Goal: Task Accomplishment & Management: Manage account settings

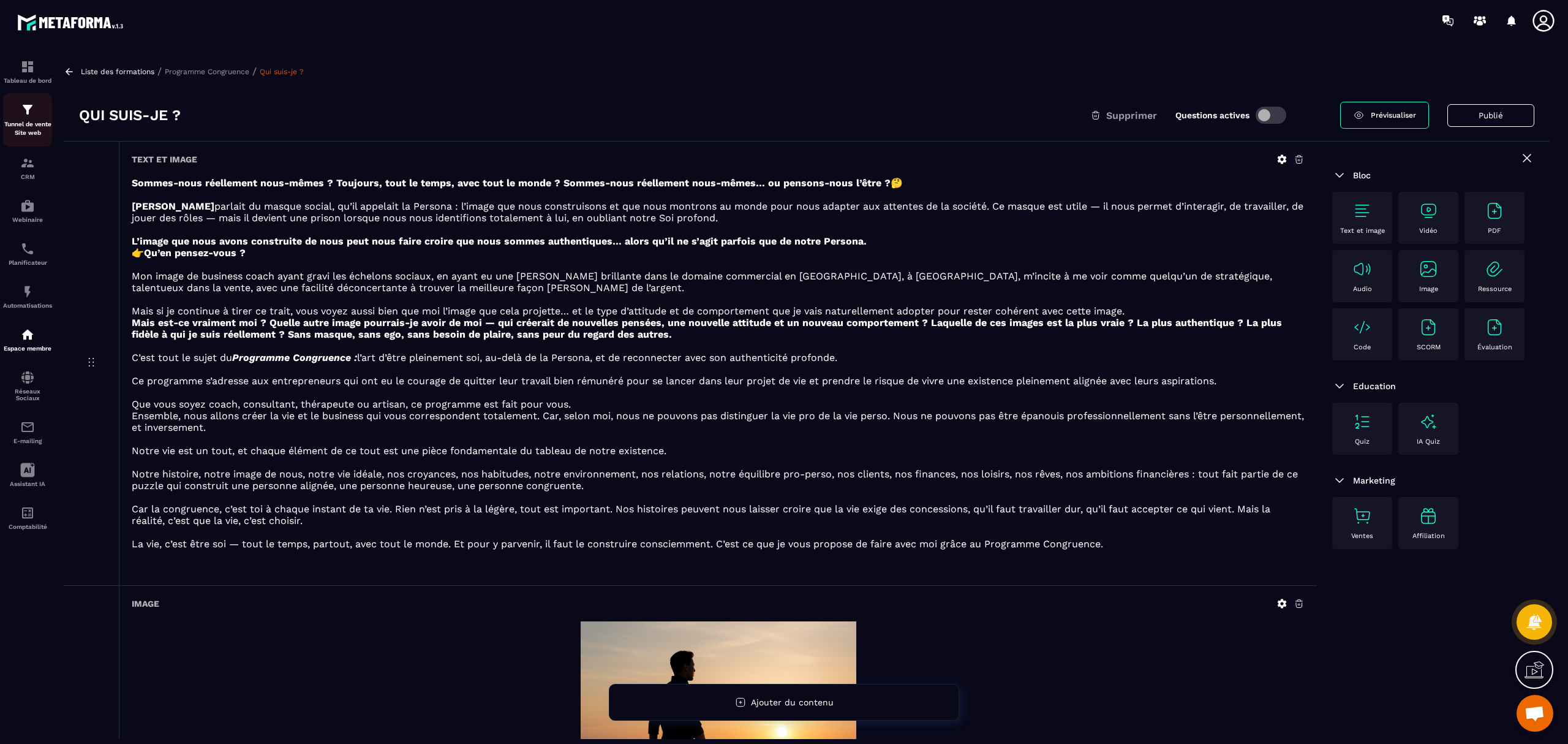
click at [32, 124] on p "Tunnel de vente Site web" at bounding box center [27, 129] width 49 height 17
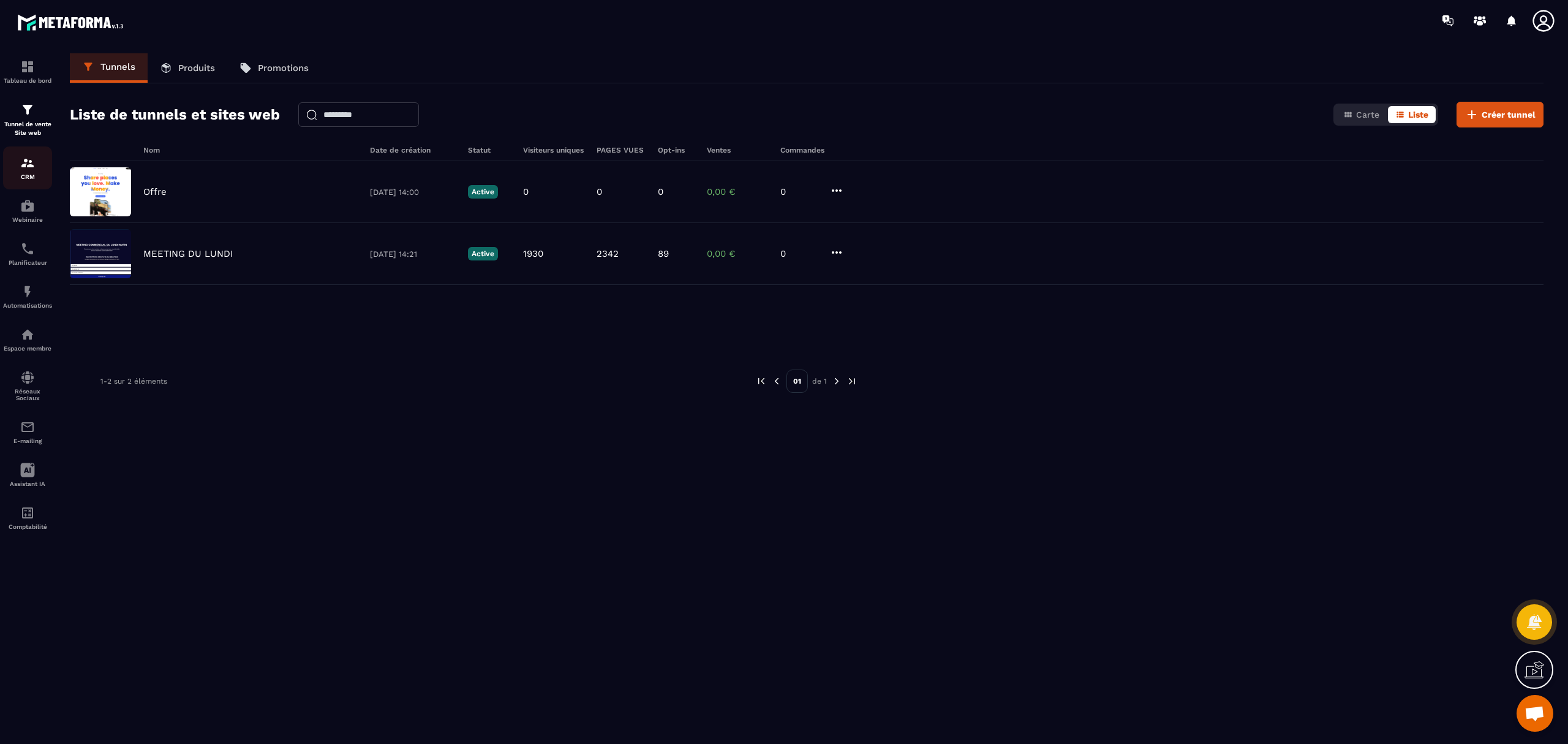
click at [25, 177] on p "CRM" at bounding box center [27, 177] width 49 height 7
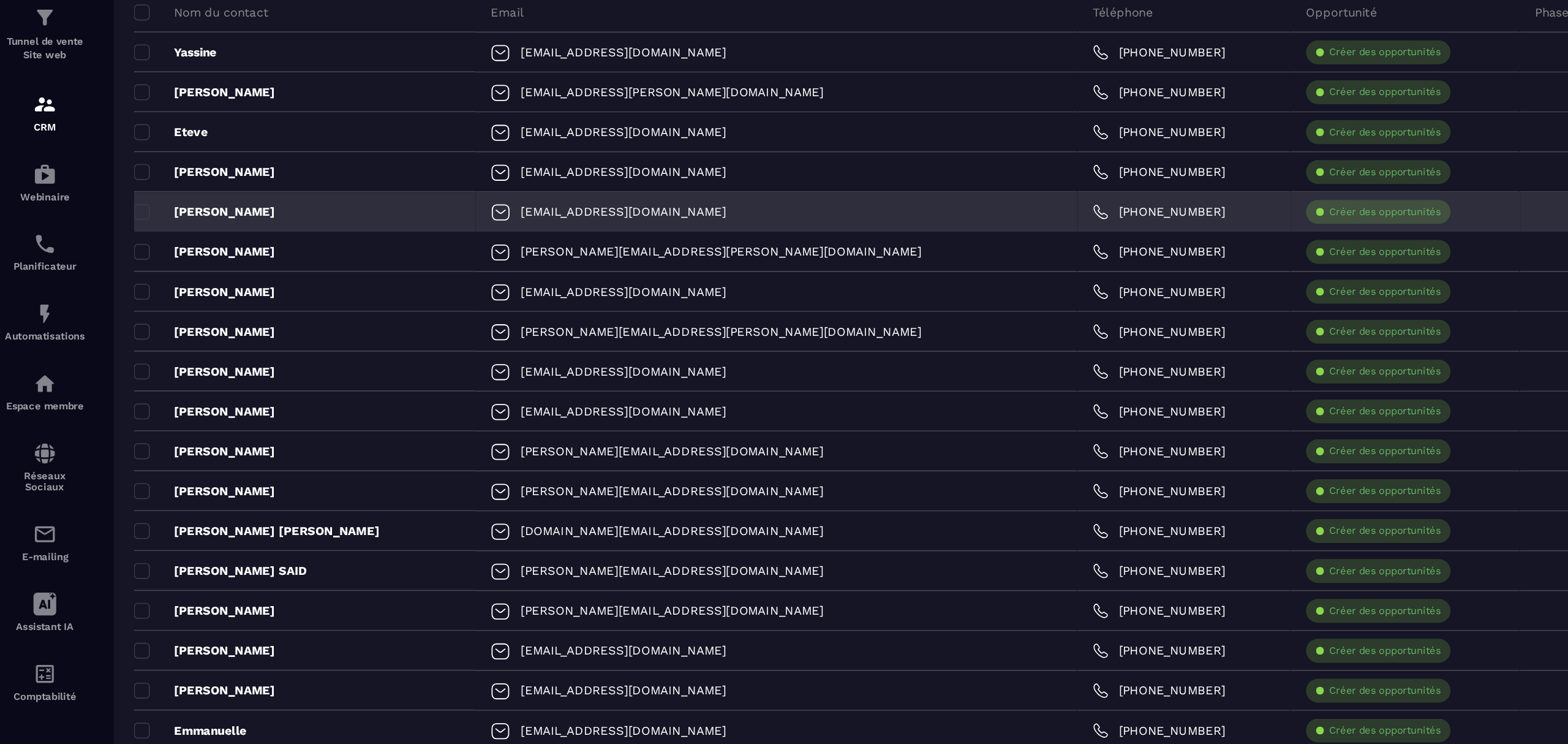
scroll to position [71, 0]
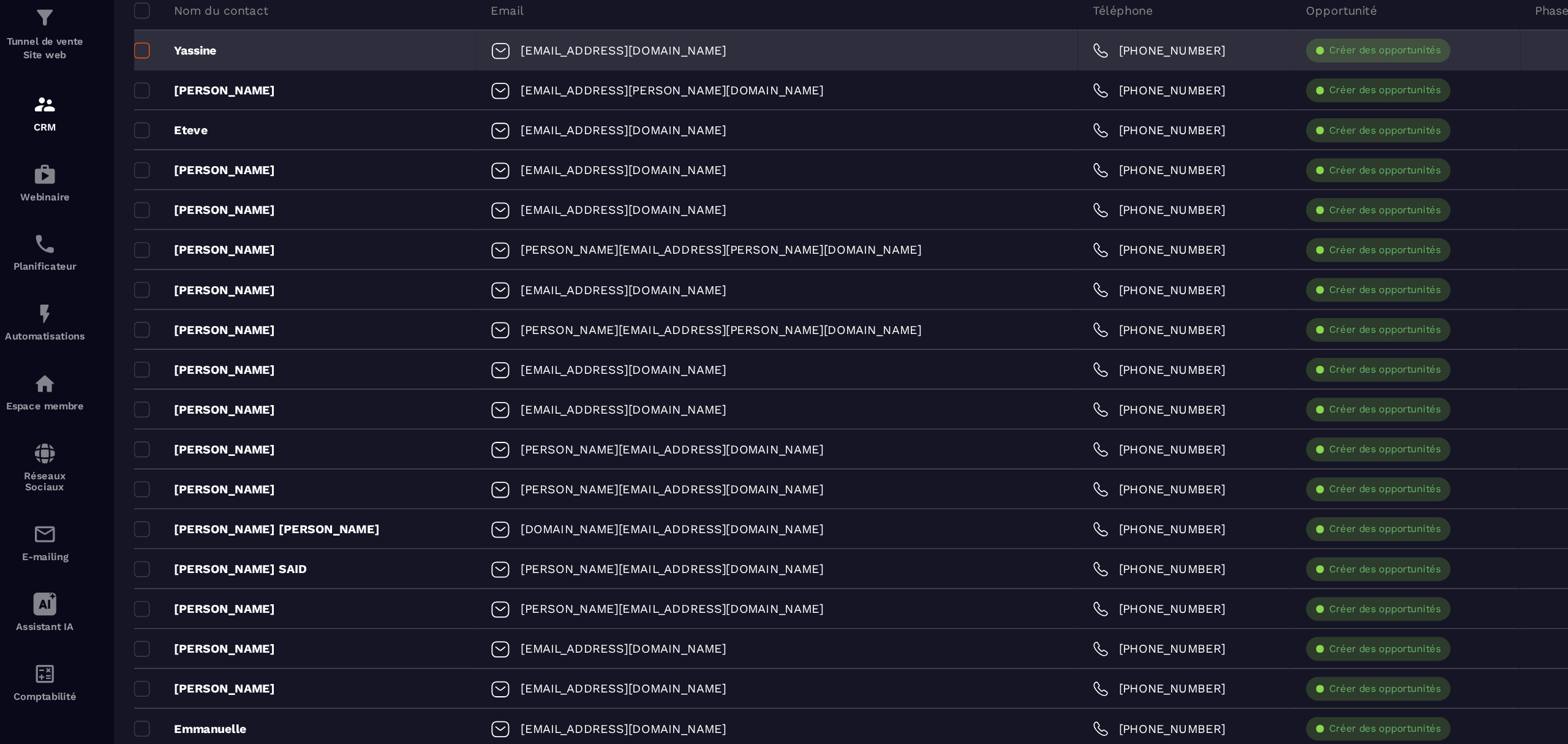
click at [88, 132] on span at bounding box center [87, 130] width 10 height 10
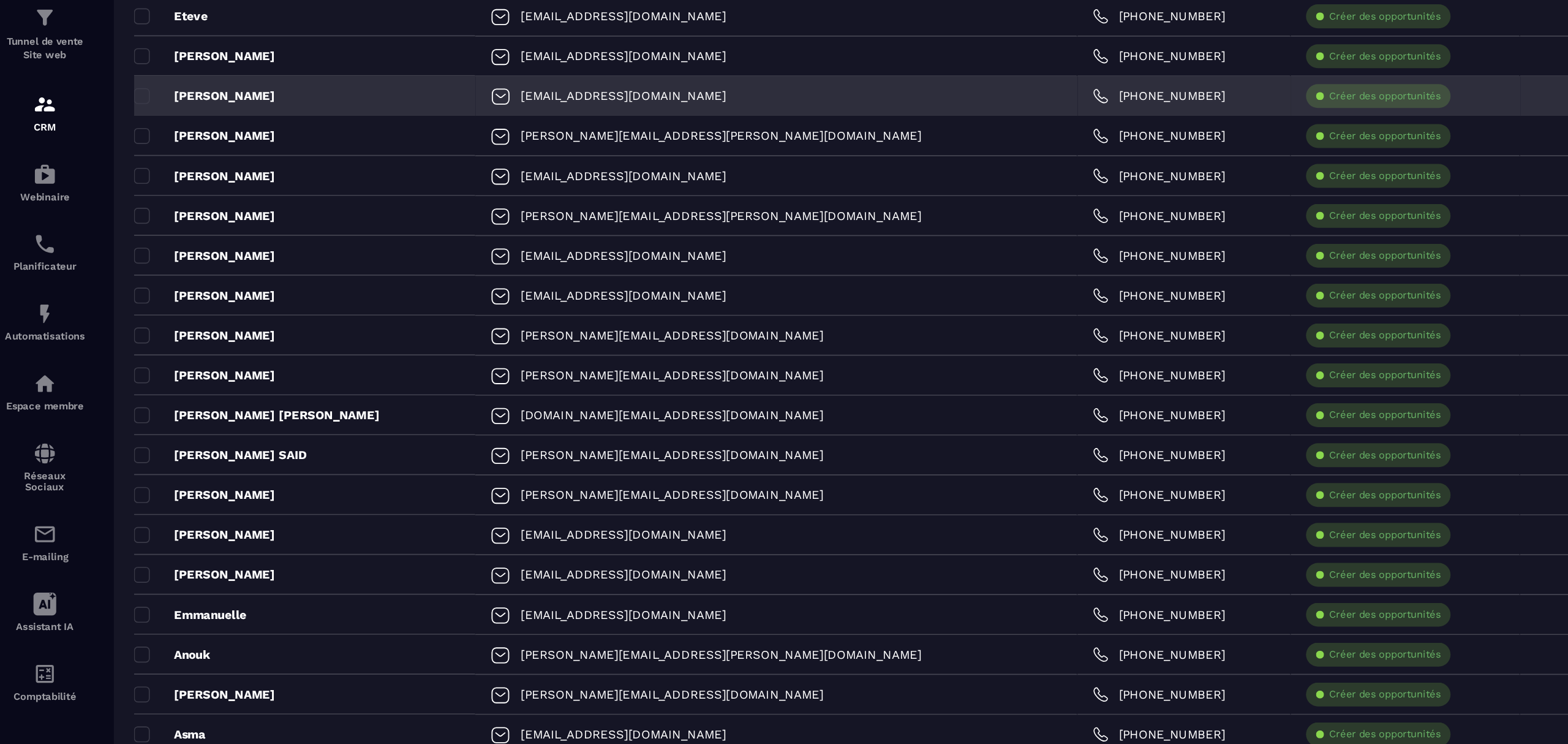
scroll to position [141, 0]
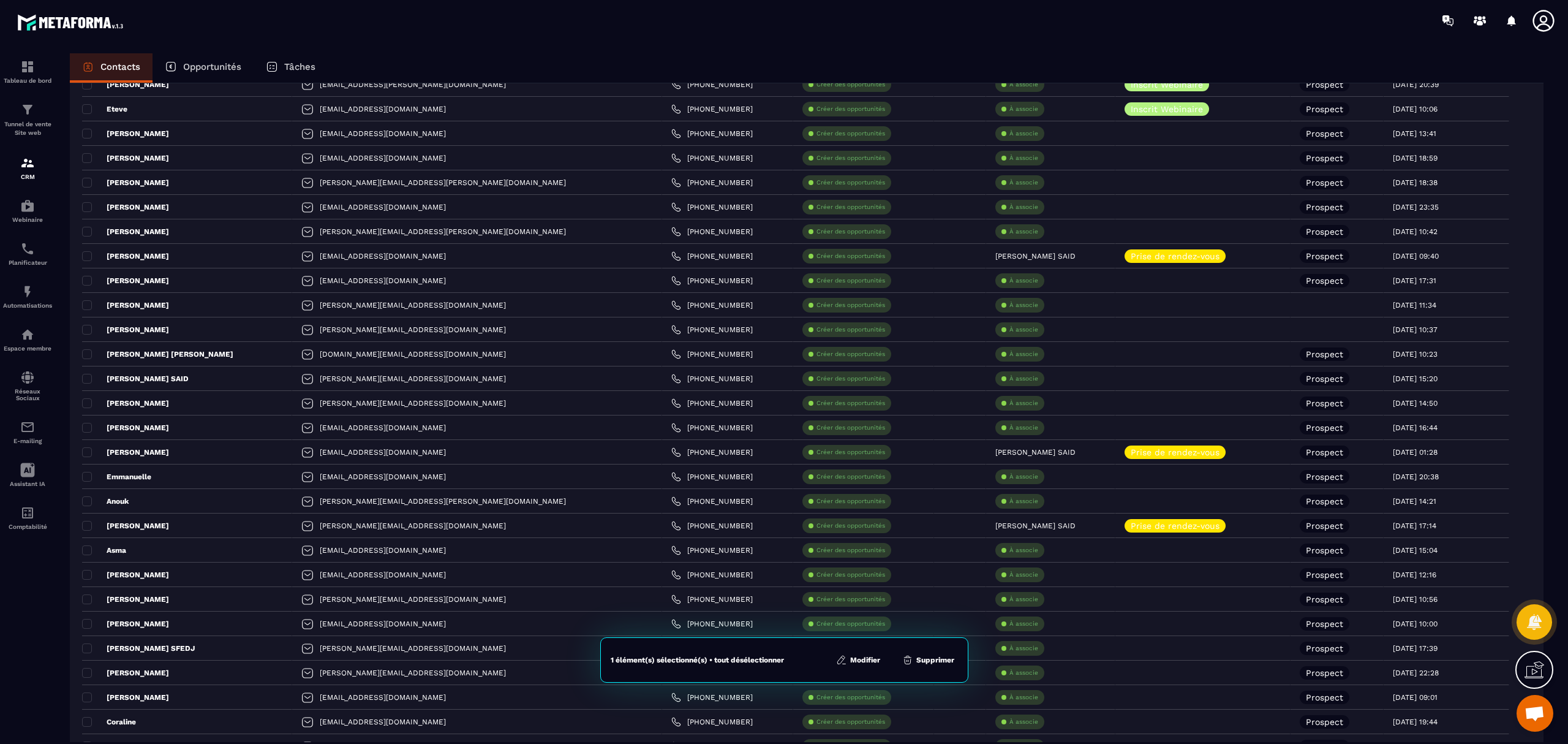
click at [930, 661] on button "Supprimer" at bounding box center [928, 660] width 59 height 12
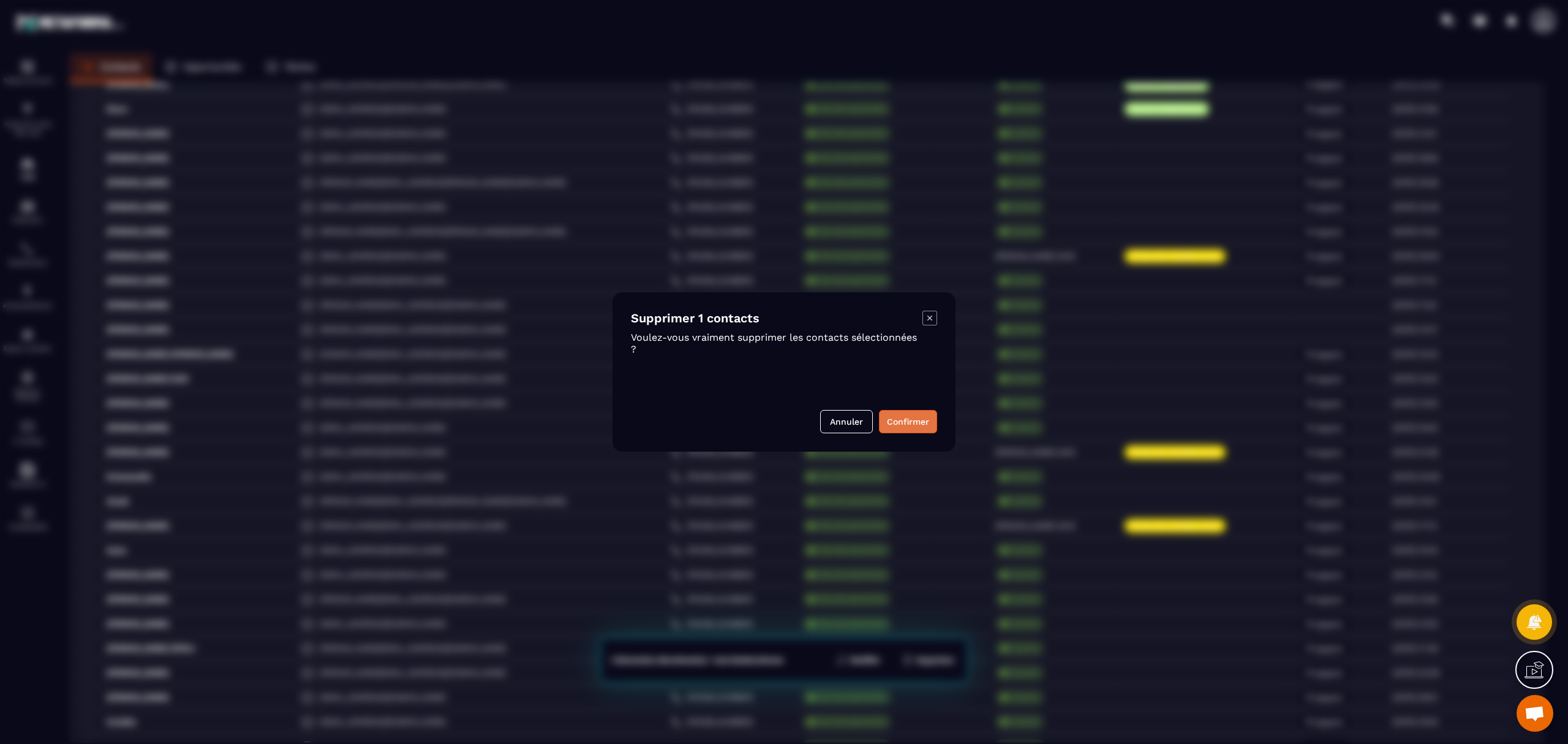
click at [905, 422] on button "Confirmer" at bounding box center [908, 422] width 59 height 23
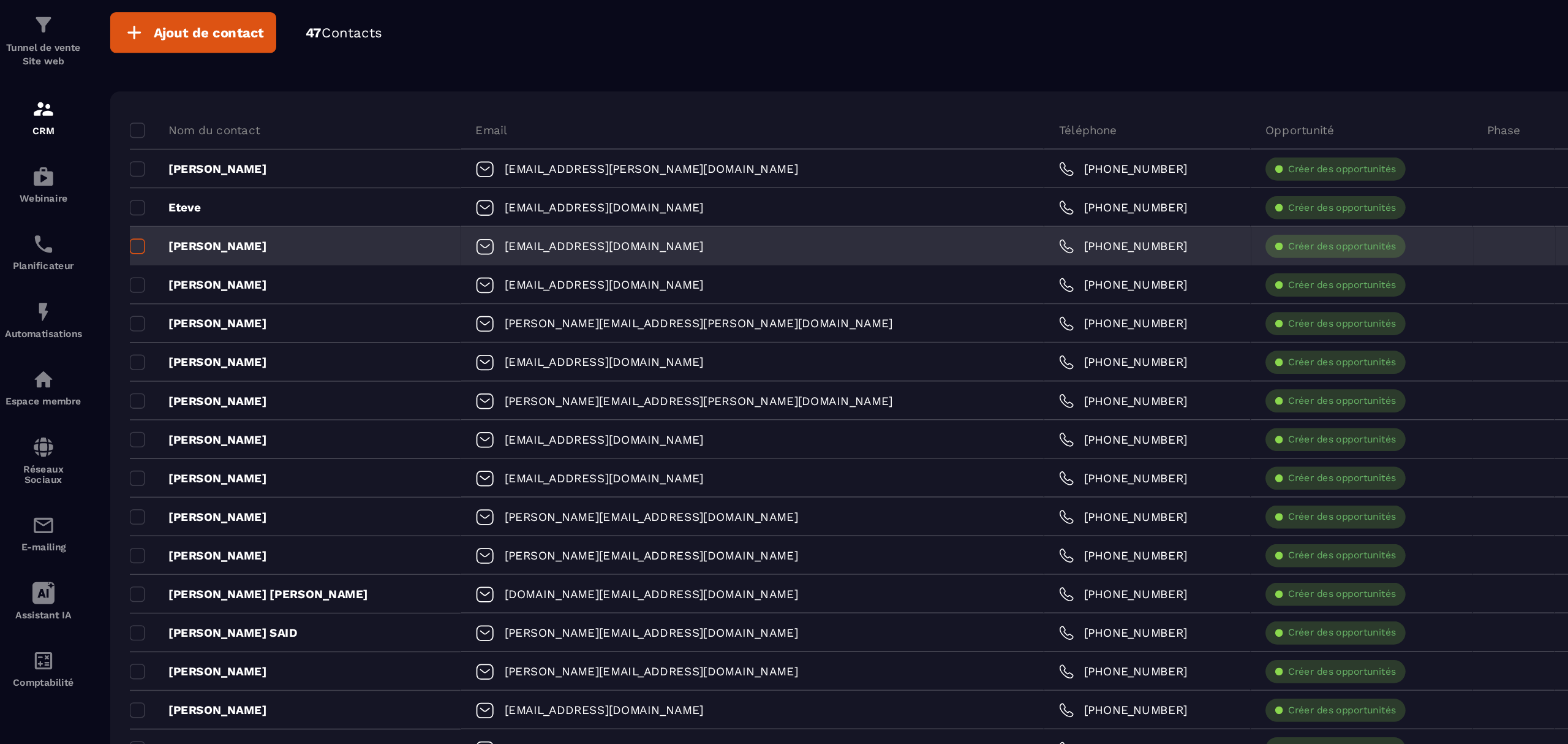
click at [87, 251] on span at bounding box center [87, 250] width 10 height 10
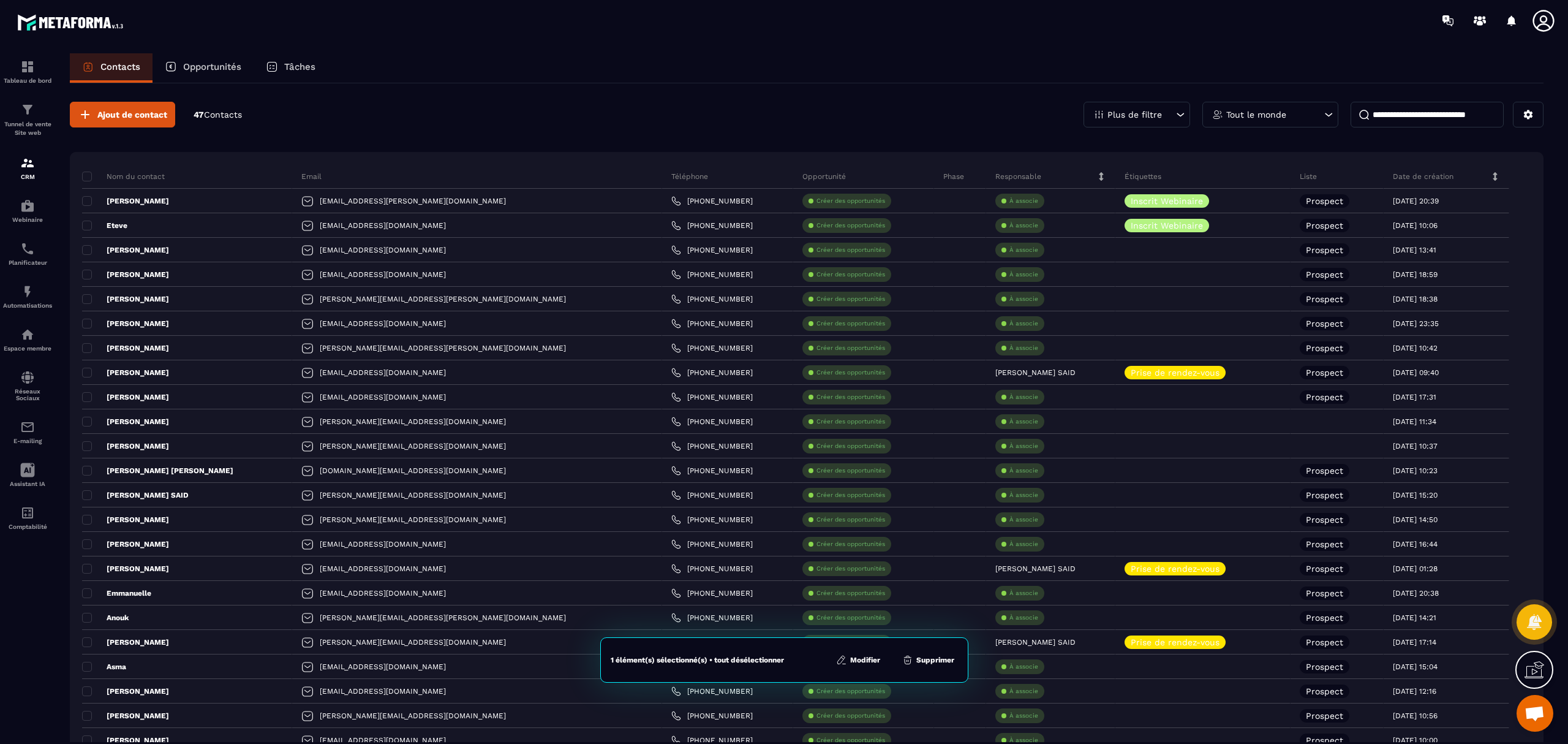
click at [860, 661] on button "Modifier" at bounding box center [858, 660] width 51 height 12
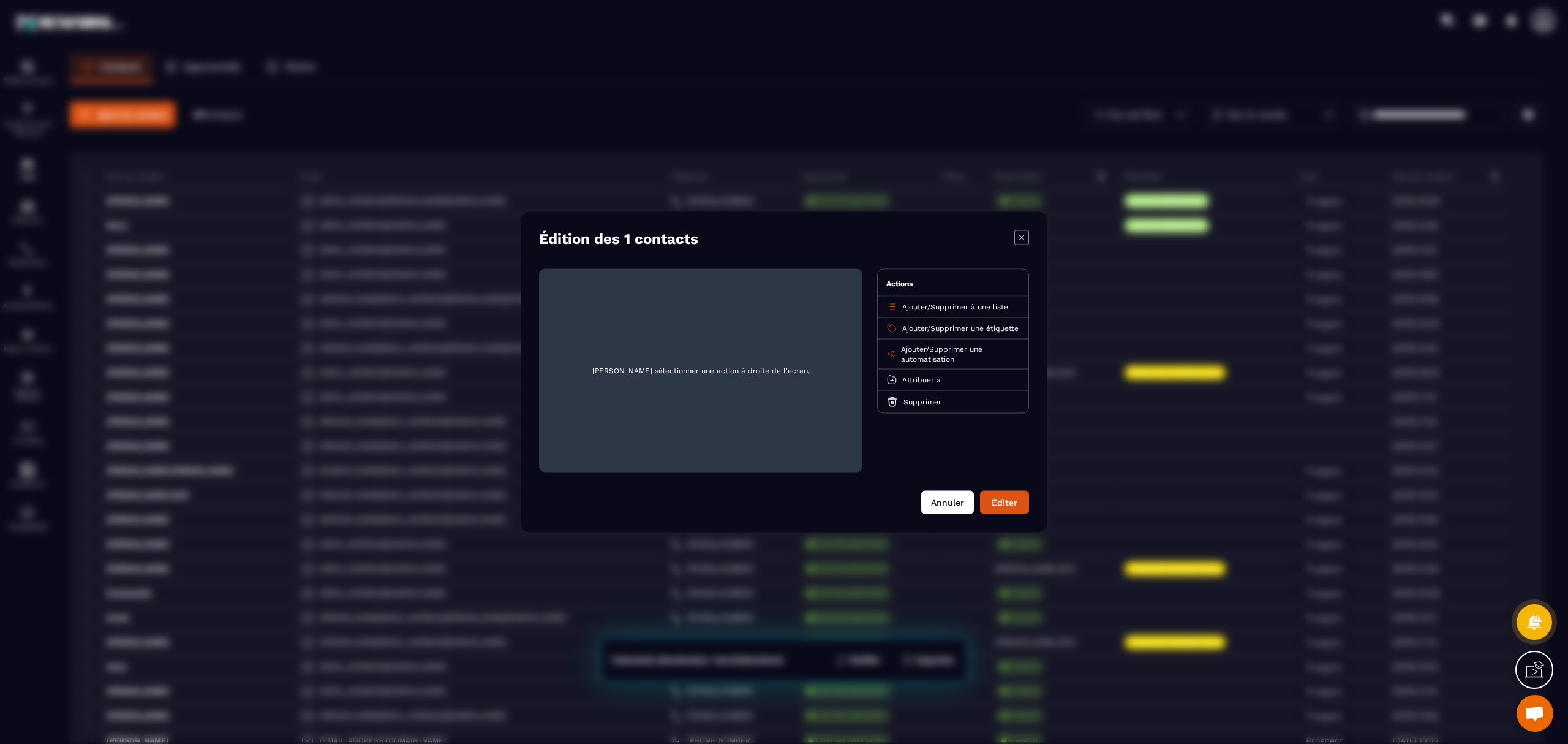
click at [953, 503] on button "Annuler" at bounding box center [948, 503] width 53 height 23
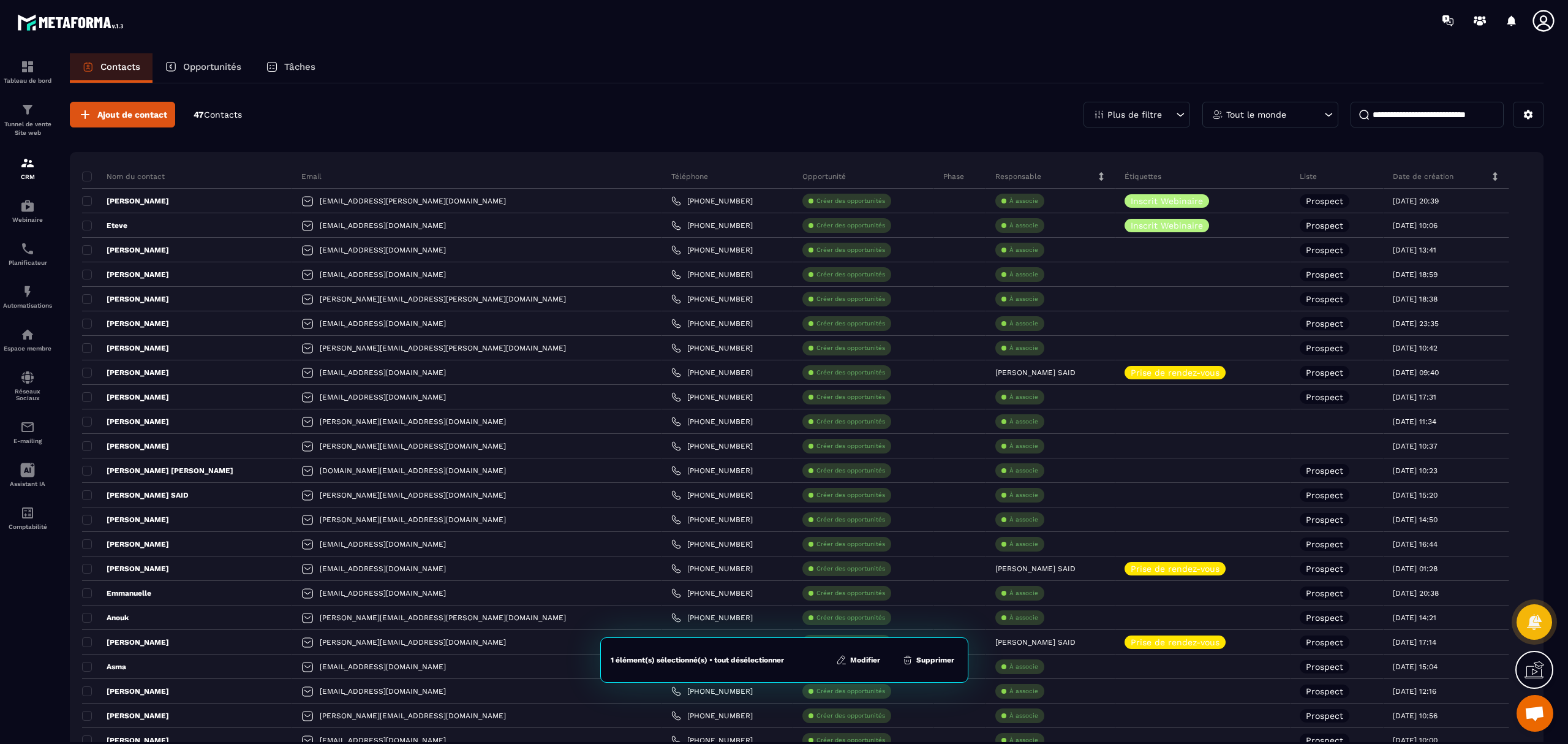
click at [939, 661] on button "Supprimer" at bounding box center [928, 660] width 59 height 12
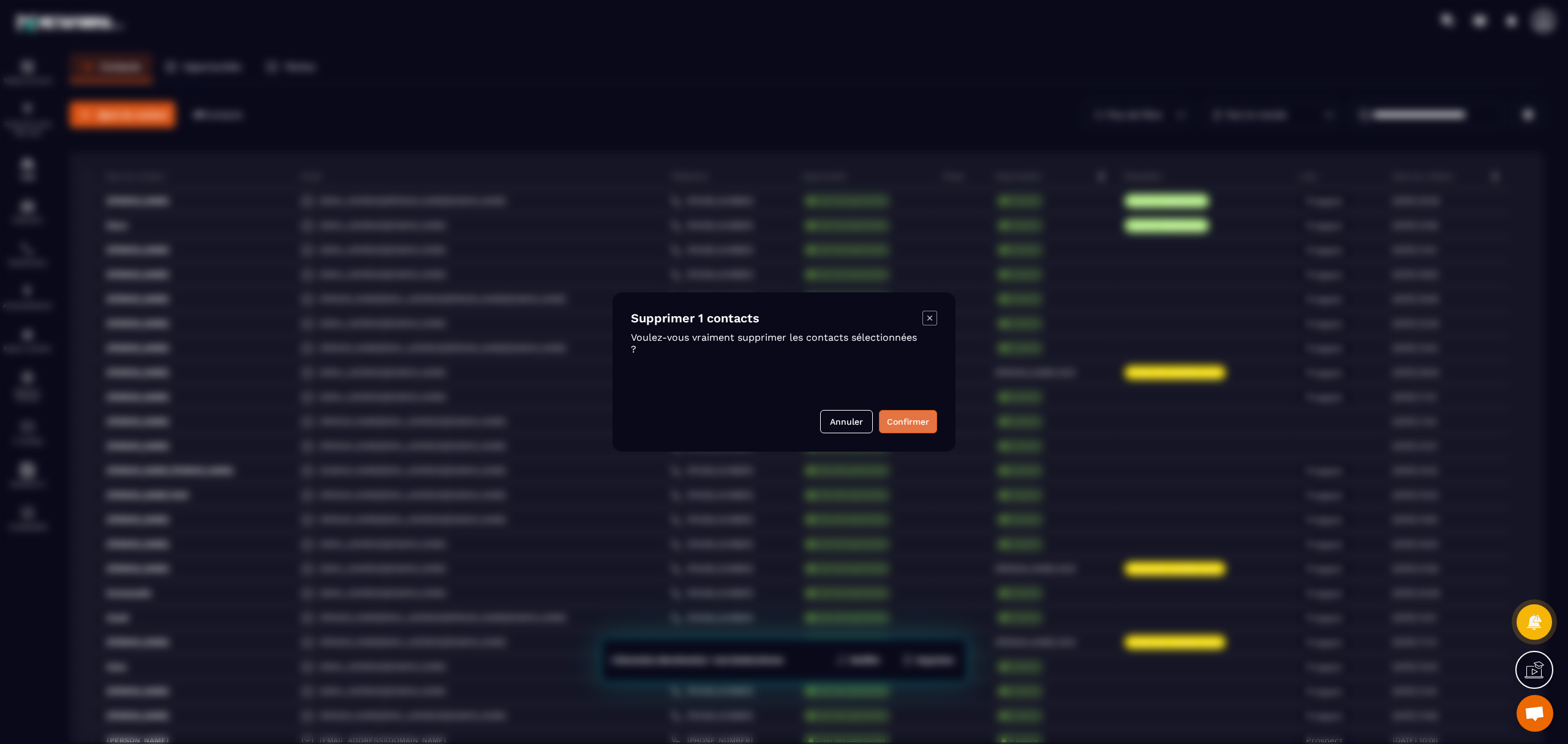
click at [914, 412] on button "Confirmer" at bounding box center [908, 422] width 59 height 23
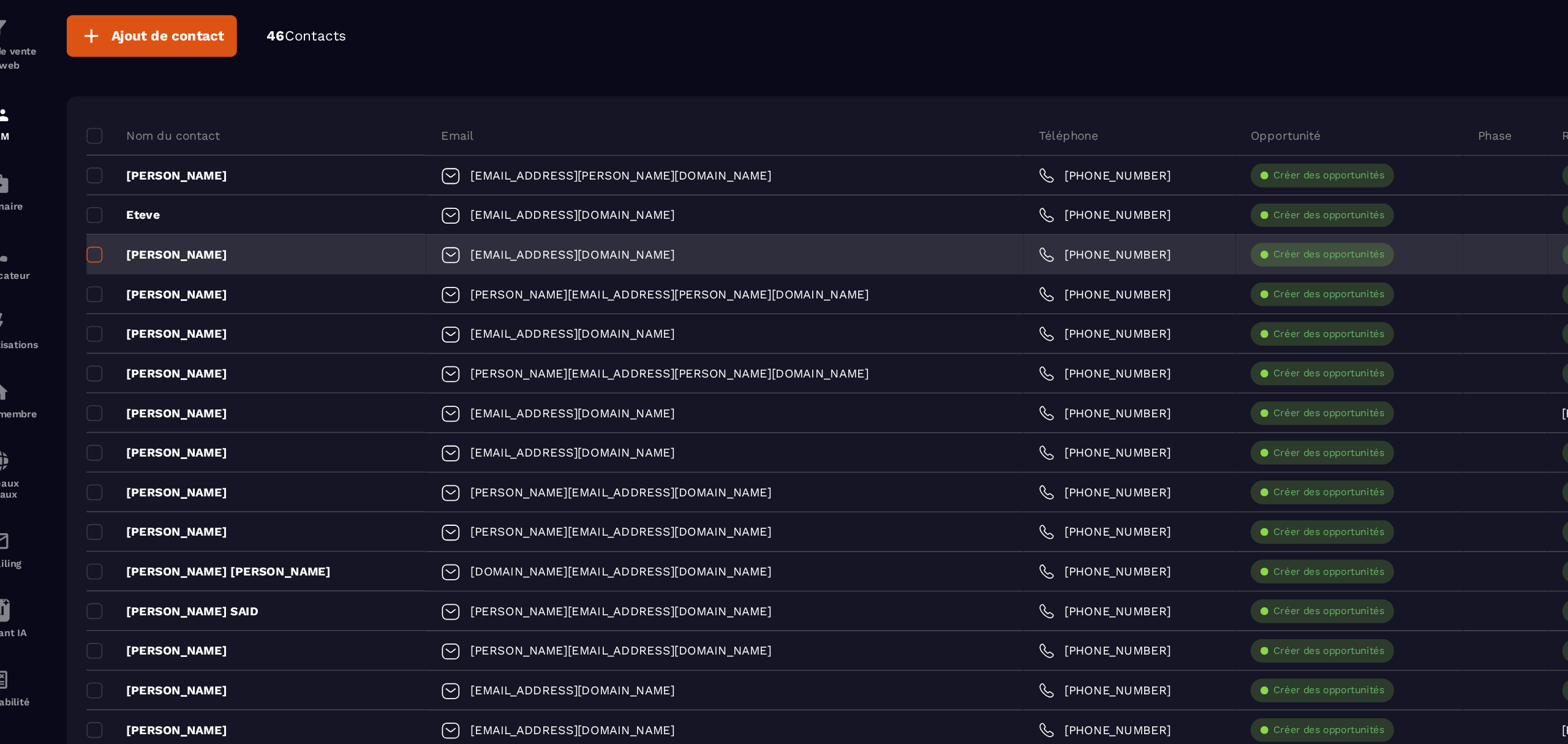
click at [88, 250] on span at bounding box center [87, 250] width 10 height 10
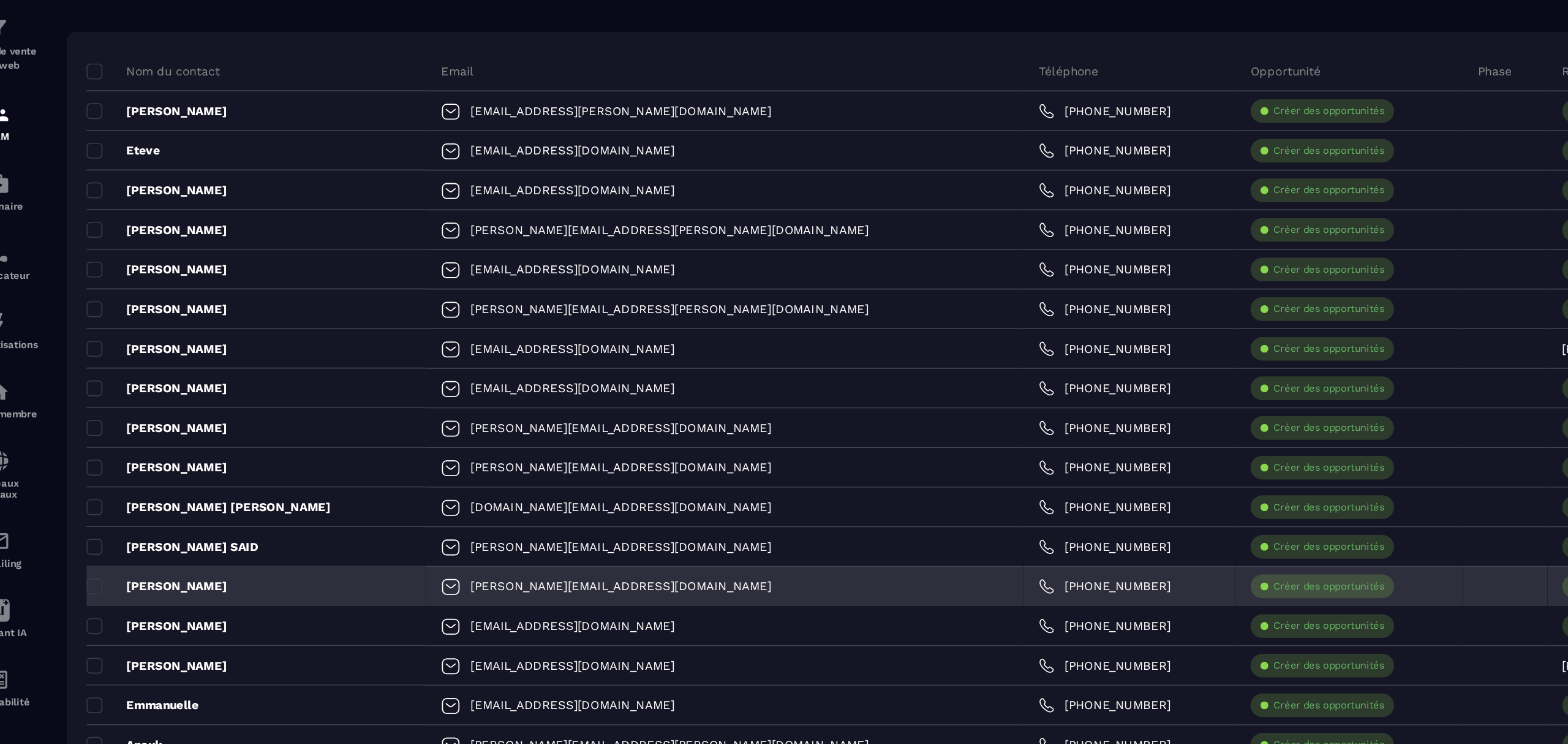
scroll to position [41, 0]
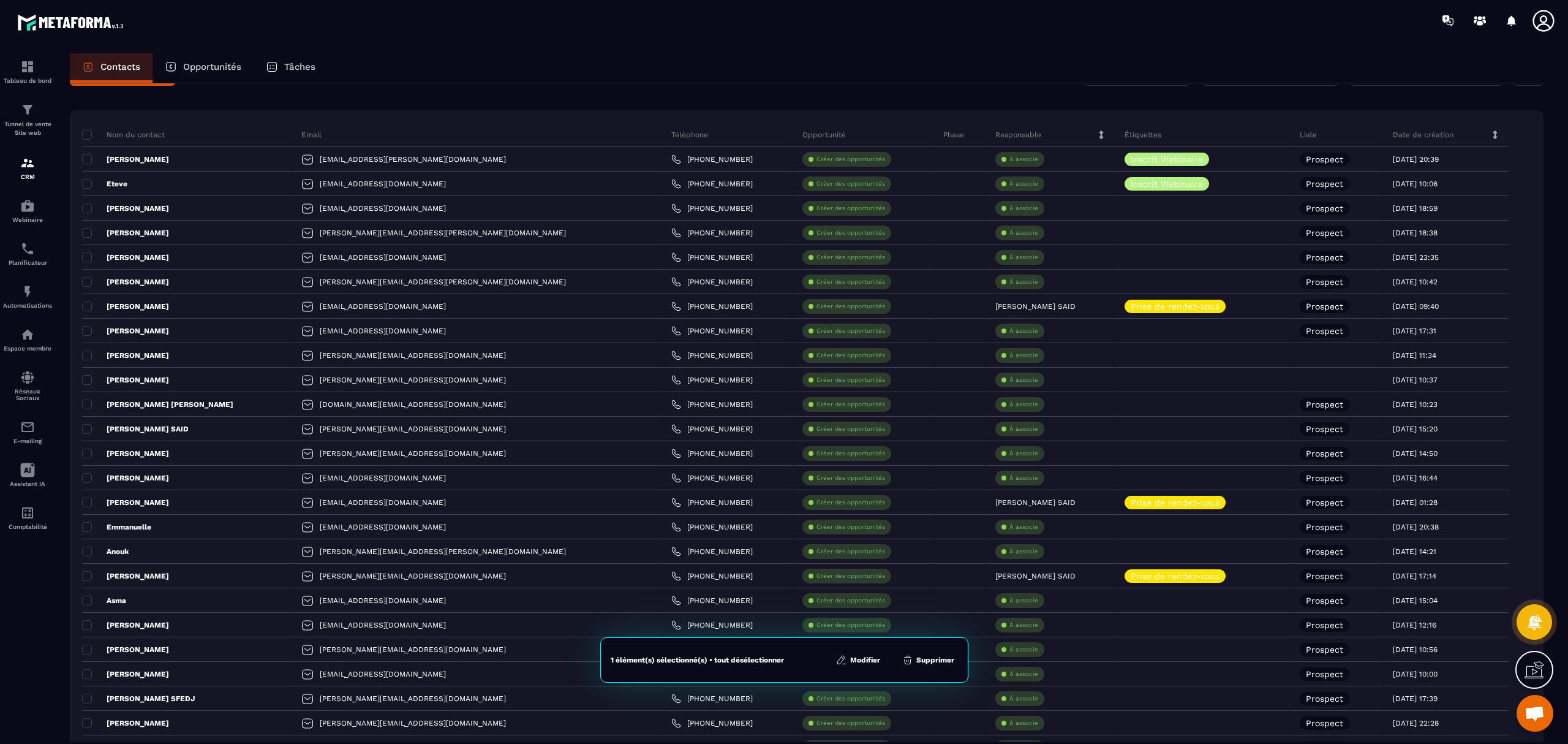
click at [923, 658] on button "Supprimer" at bounding box center [928, 660] width 59 height 12
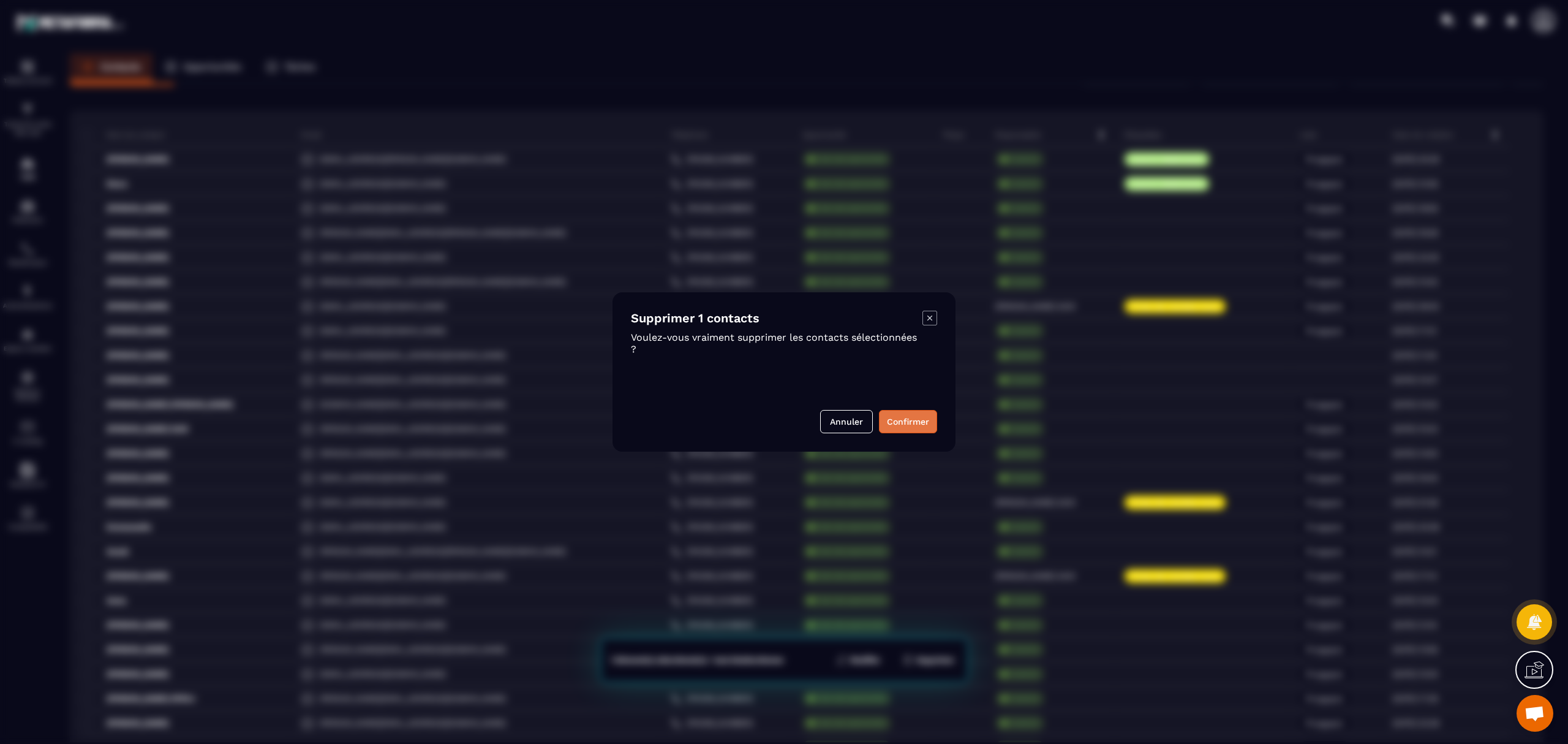
click at [907, 420] on button "Confirmer" at bounding box center [908, 422] width 59 height 23
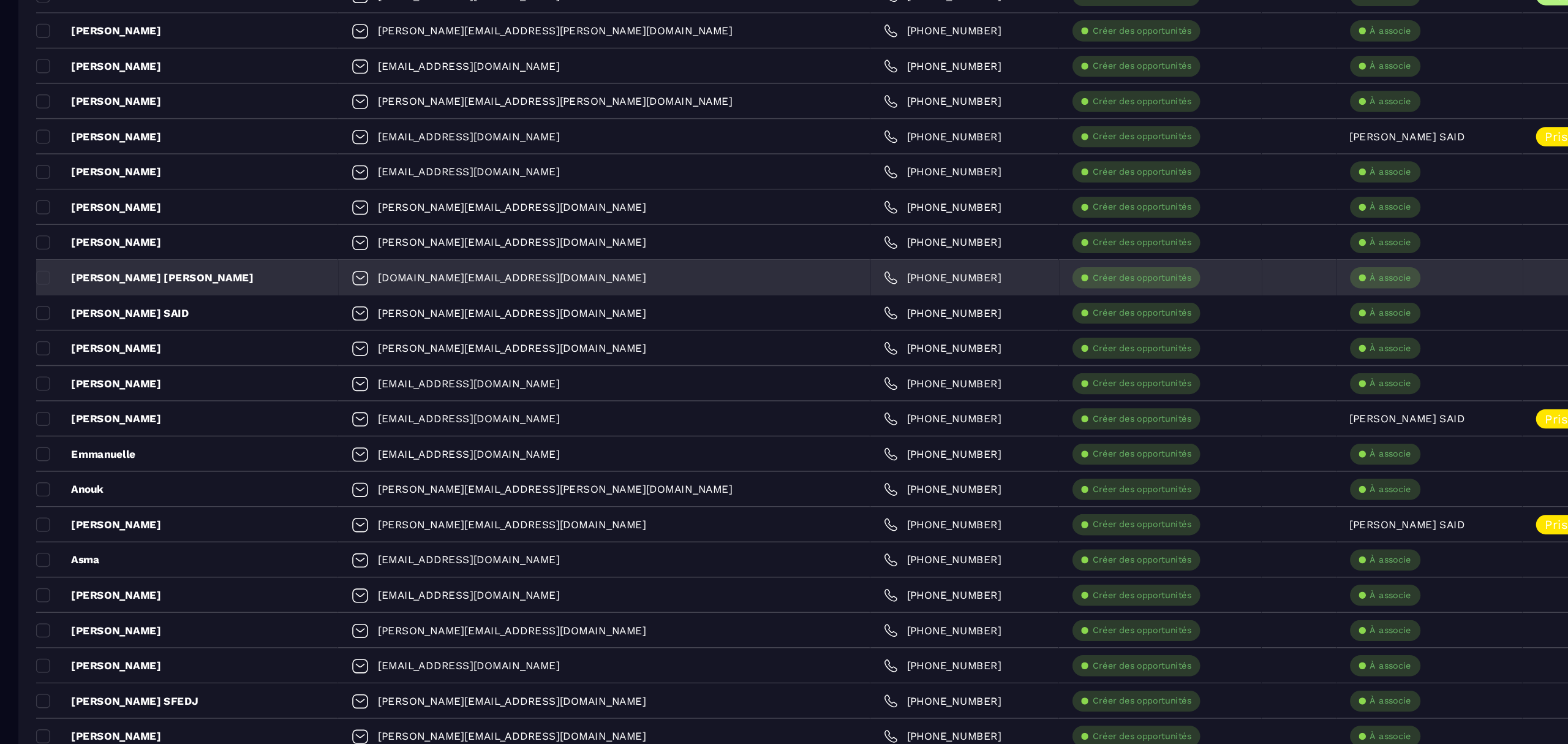
scroll to position [135, 0]
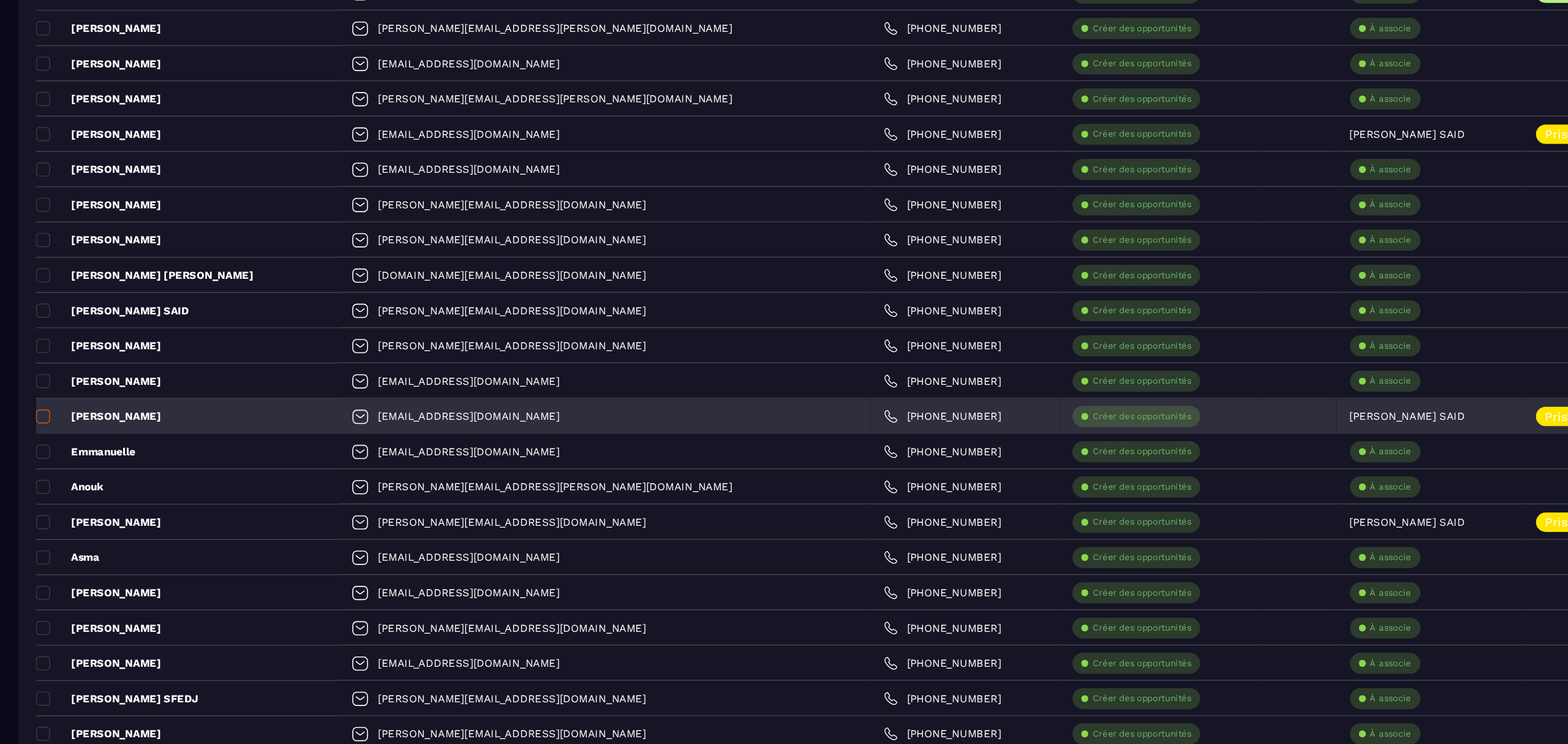
click at [89, 381] on span at bounding box center [87, 385] width 10 height 10
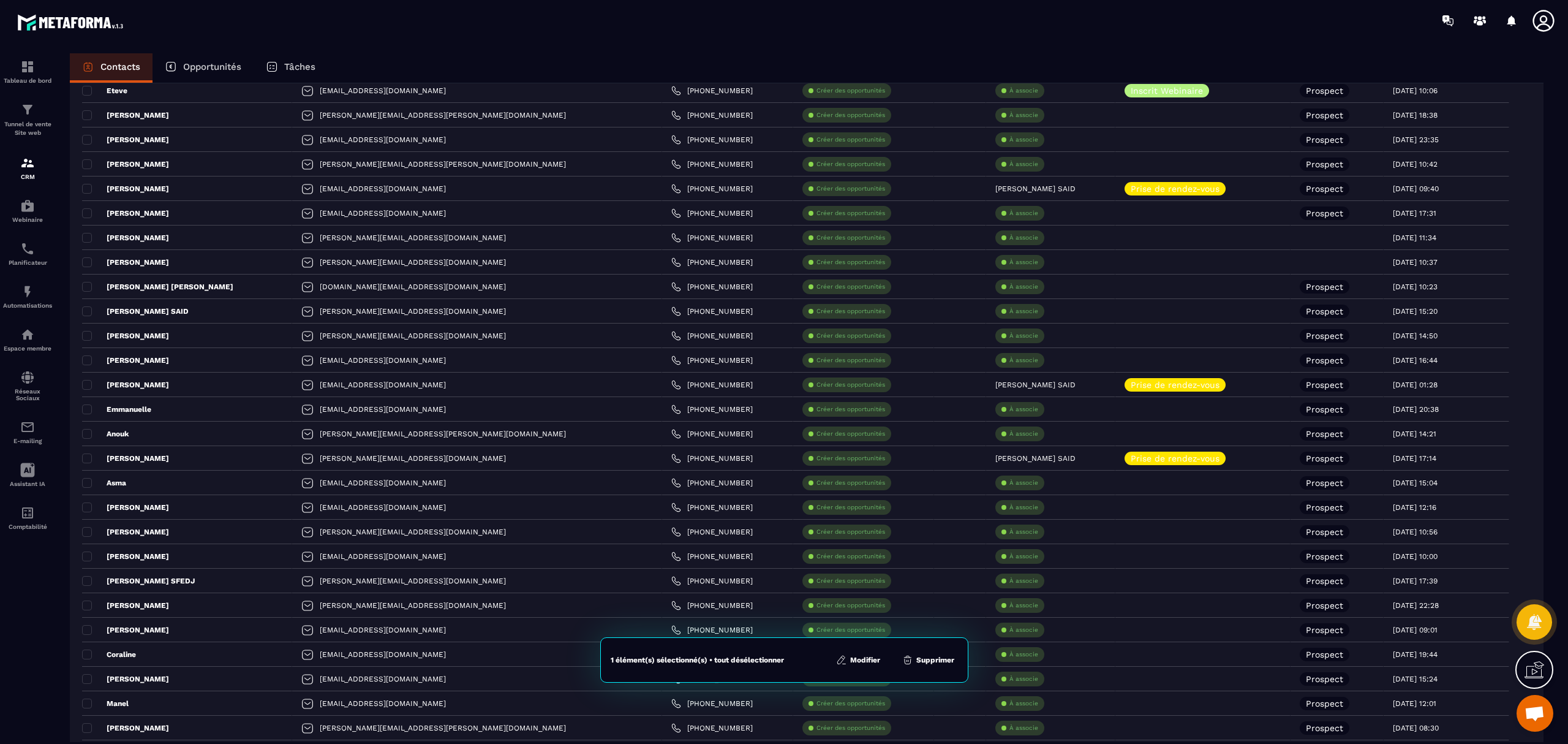
click at [860, 661] on button "Modifier" at bounding box center [858, 660] width 51 height 12
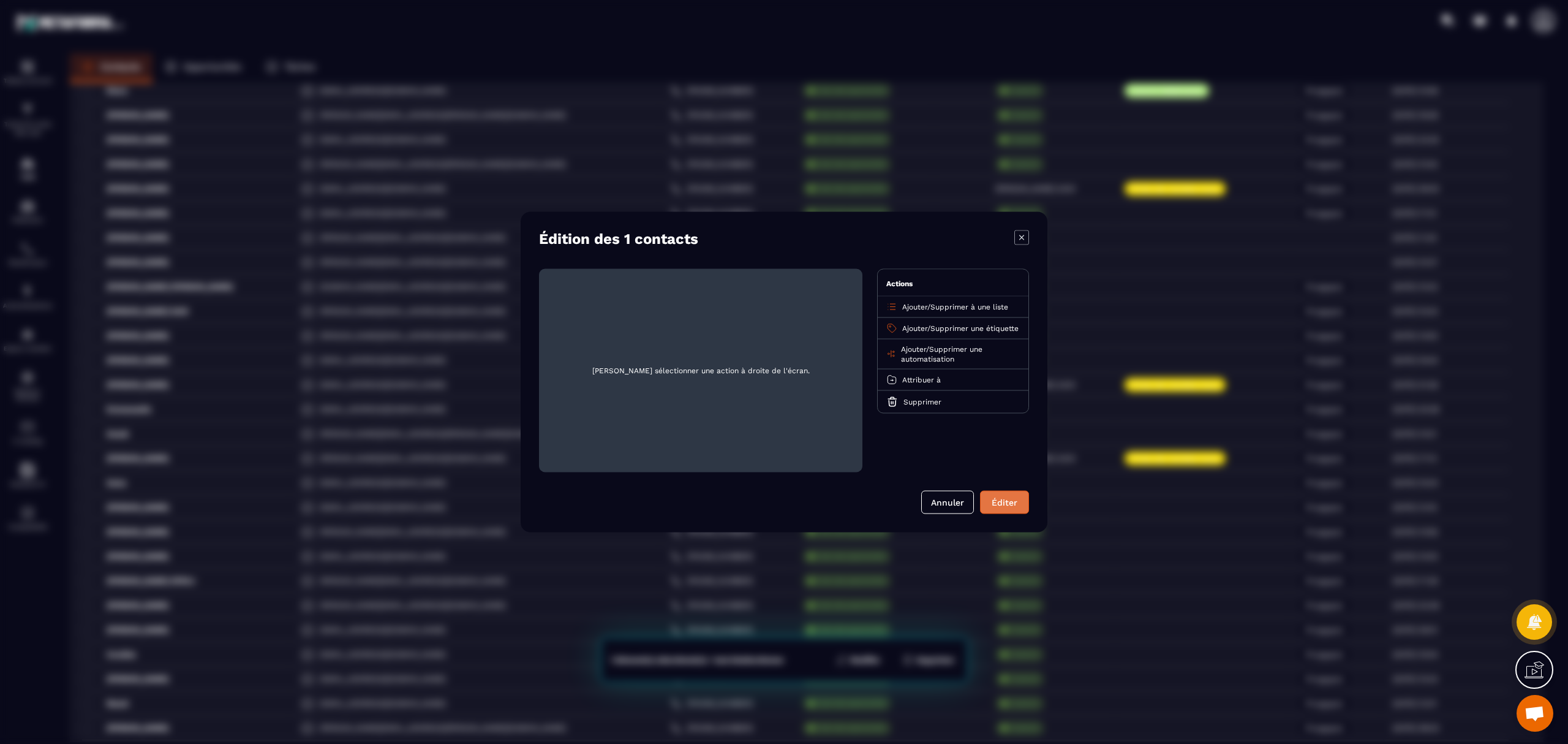
click at [1013, 491] on button "Éditer" at bounding box center [1004, 503] width 49 height 23
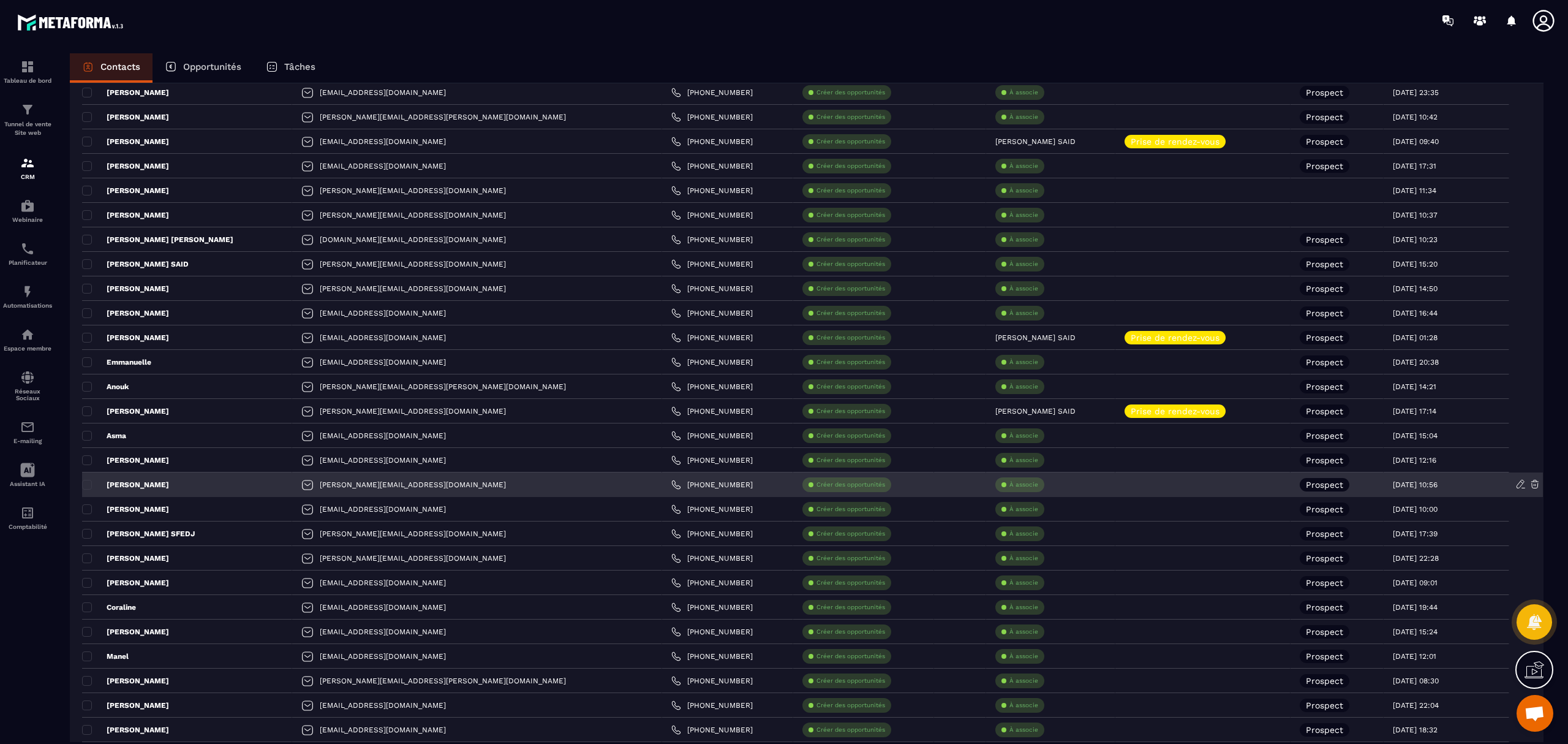
scroll to position [194, 0]
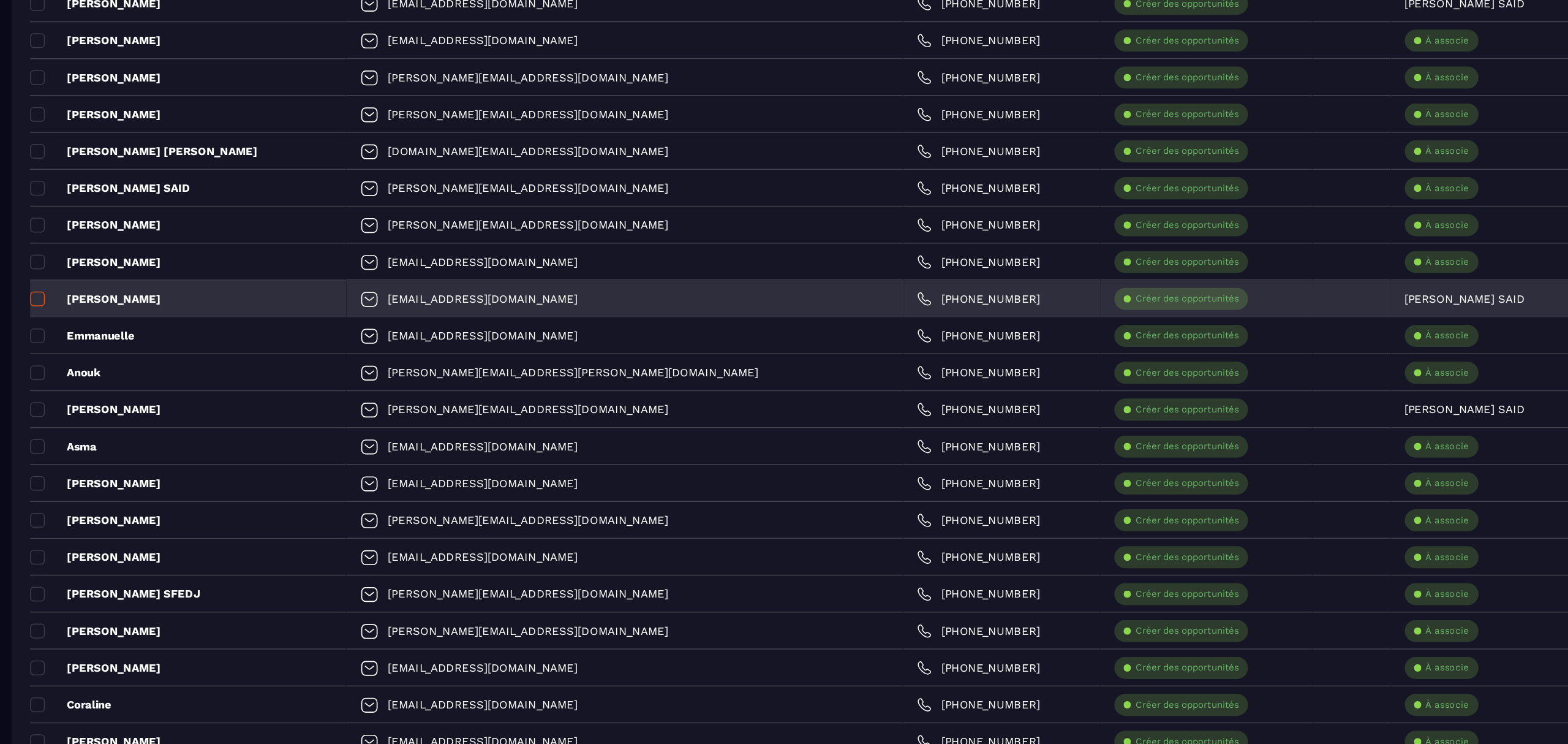
click at [84, 325] on span at bounding box center [87, 326] width 10 height 10
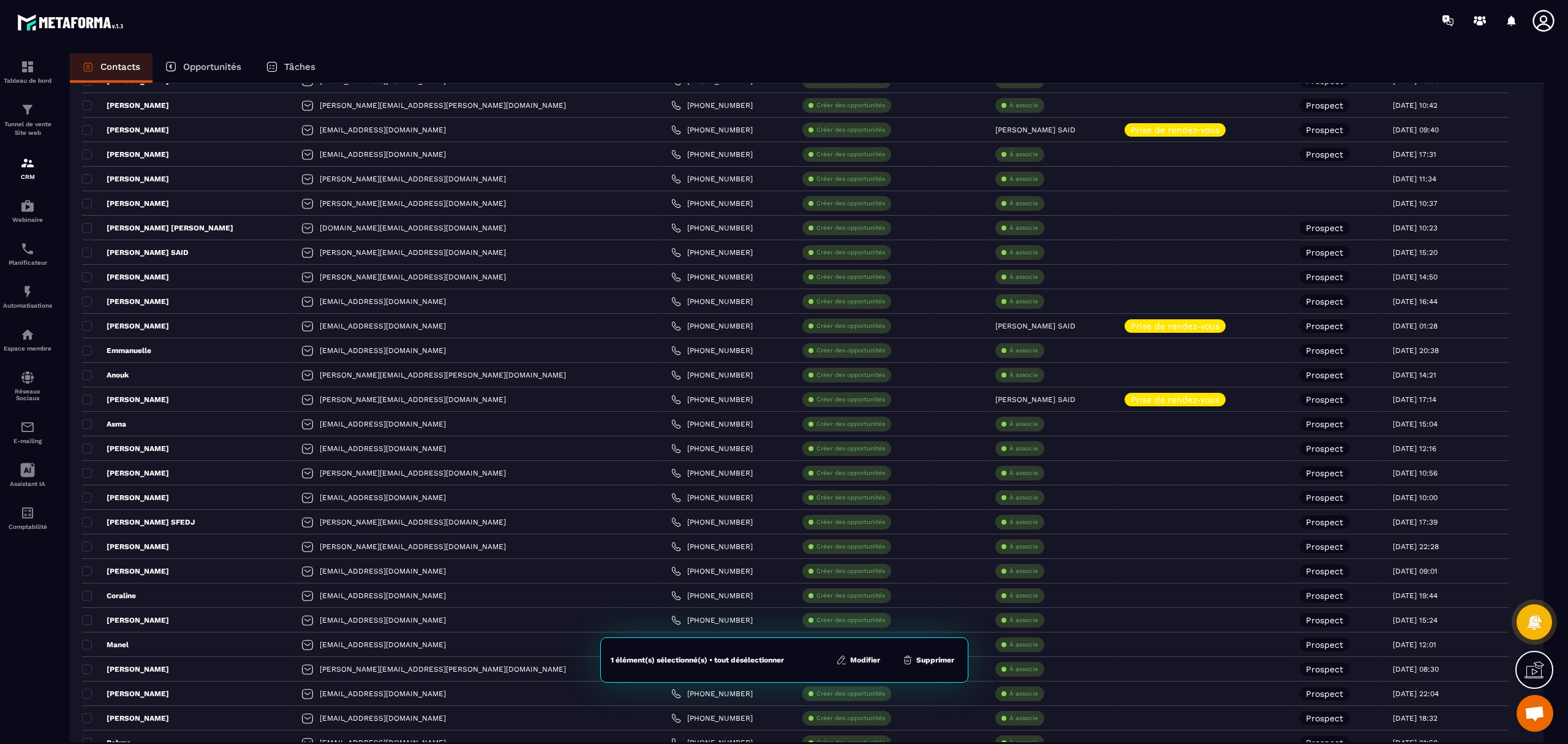
click at [936, 663] on button "Supprimer" at bounding box center [928, 660] width 59 height 12
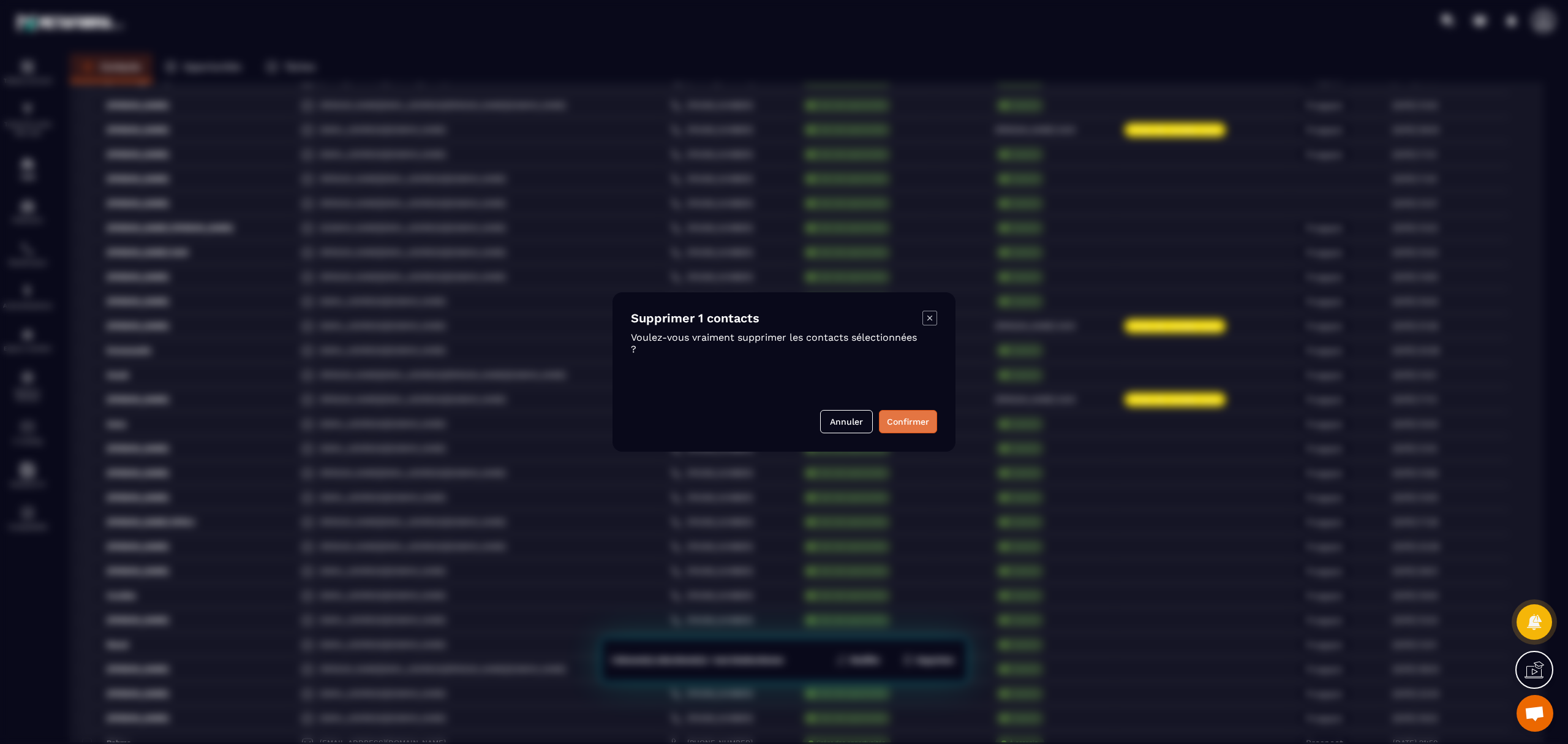
click at [917, 425] on button "Confirmer" at bounding box center [908, 422] width 59 height 23
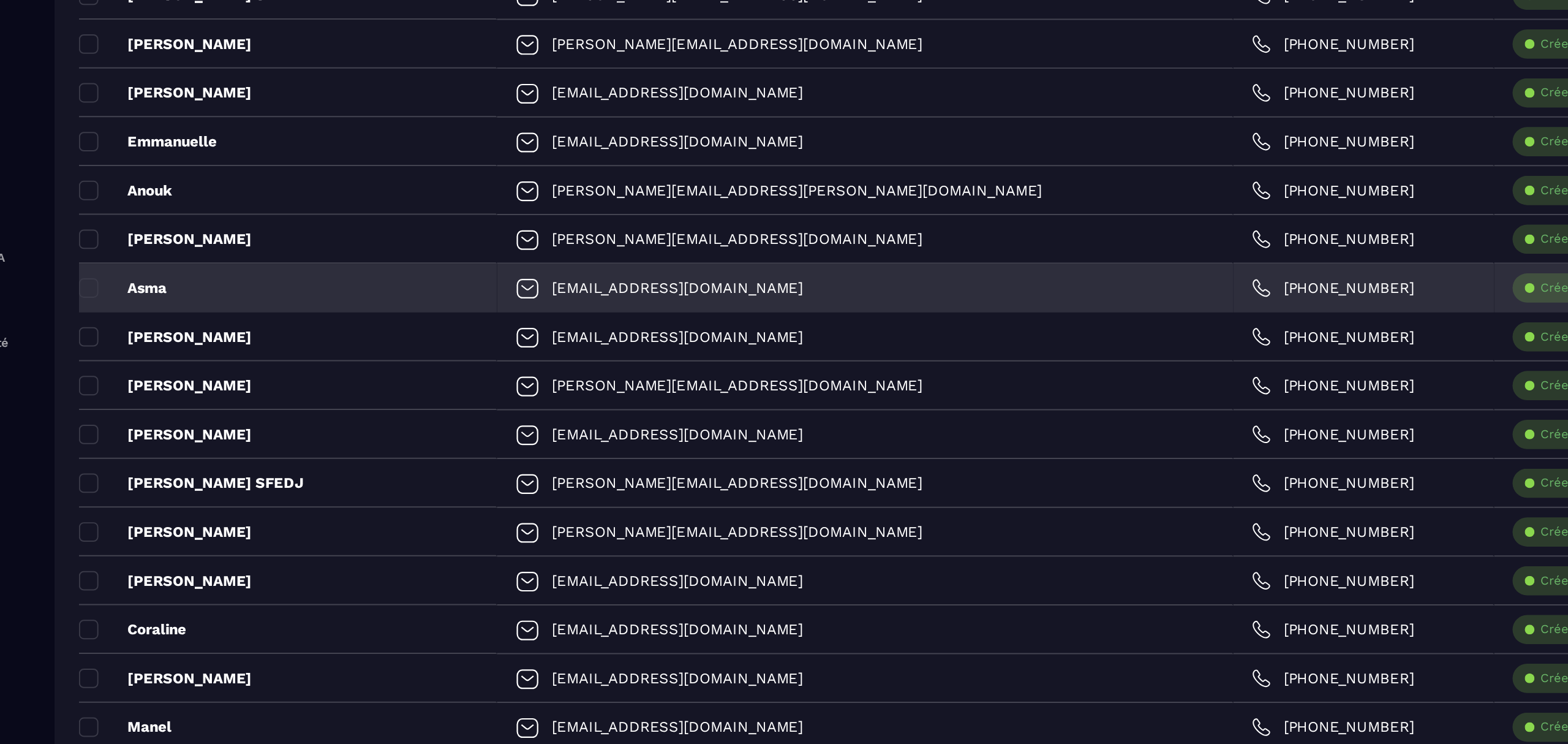
scroll to position [111, 0]
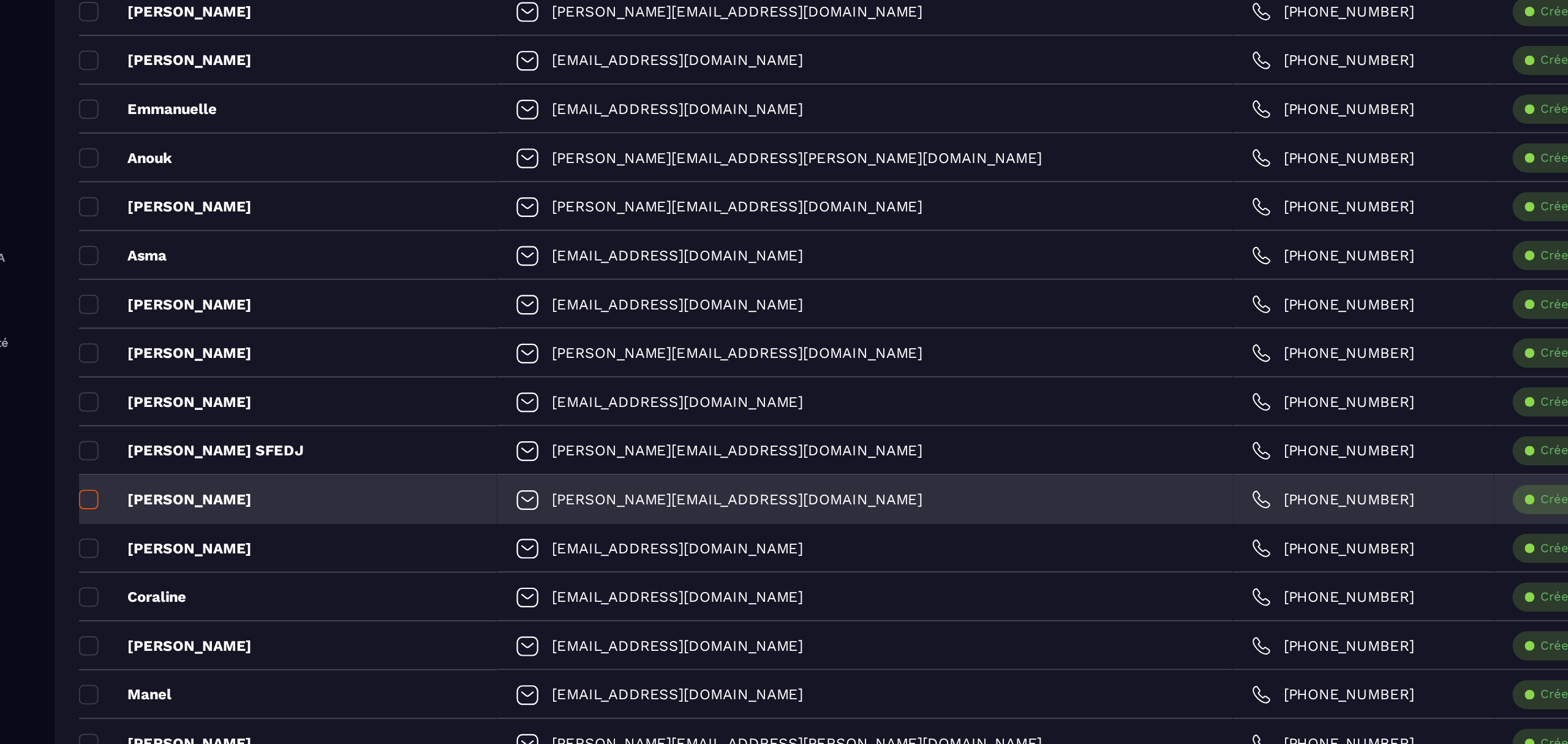
click at [89, 605] on span at bounding box center [87, 606] width 10 height 10
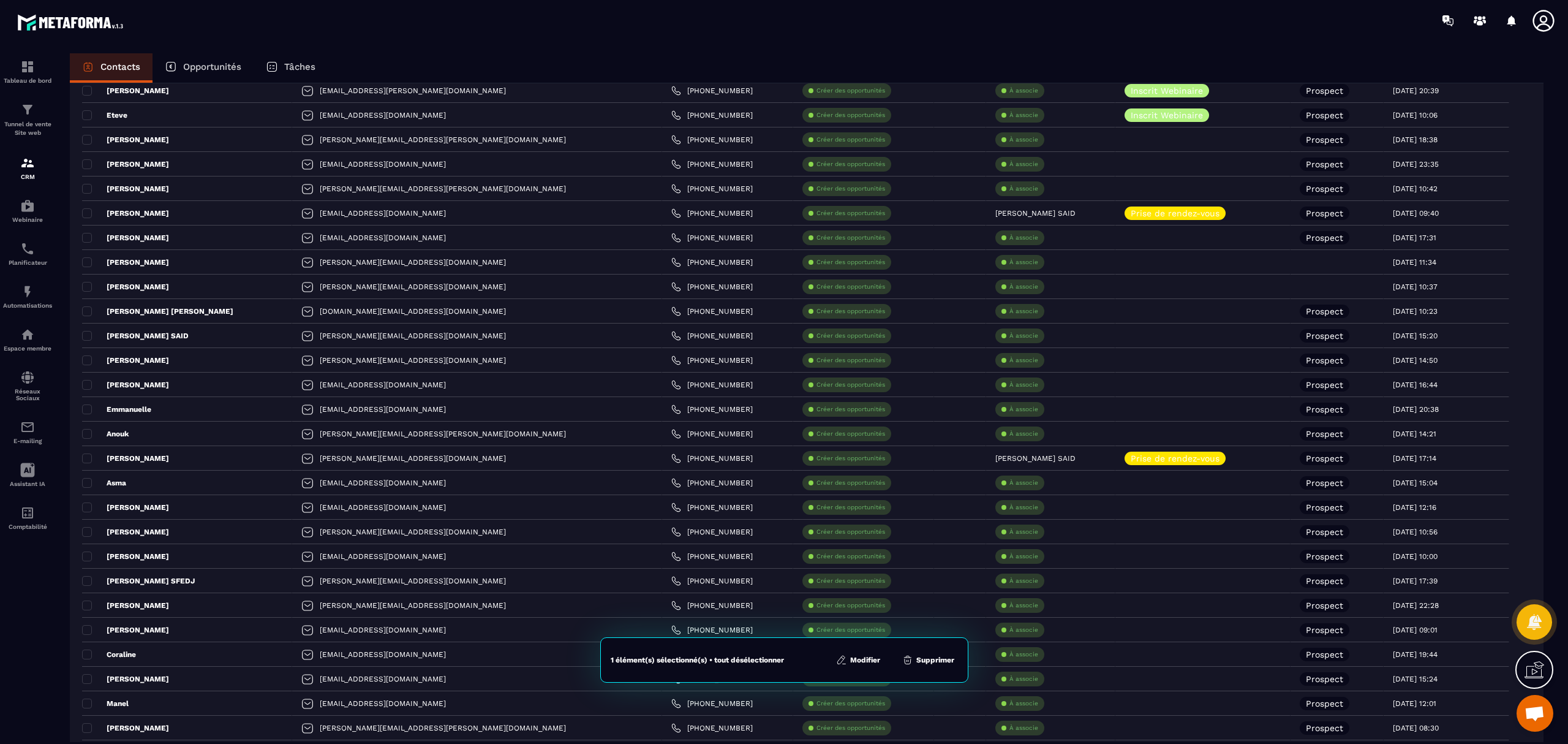
click at [928, 658] on button "Supprimer" at bounding box center [928, 660] width 59 height 12
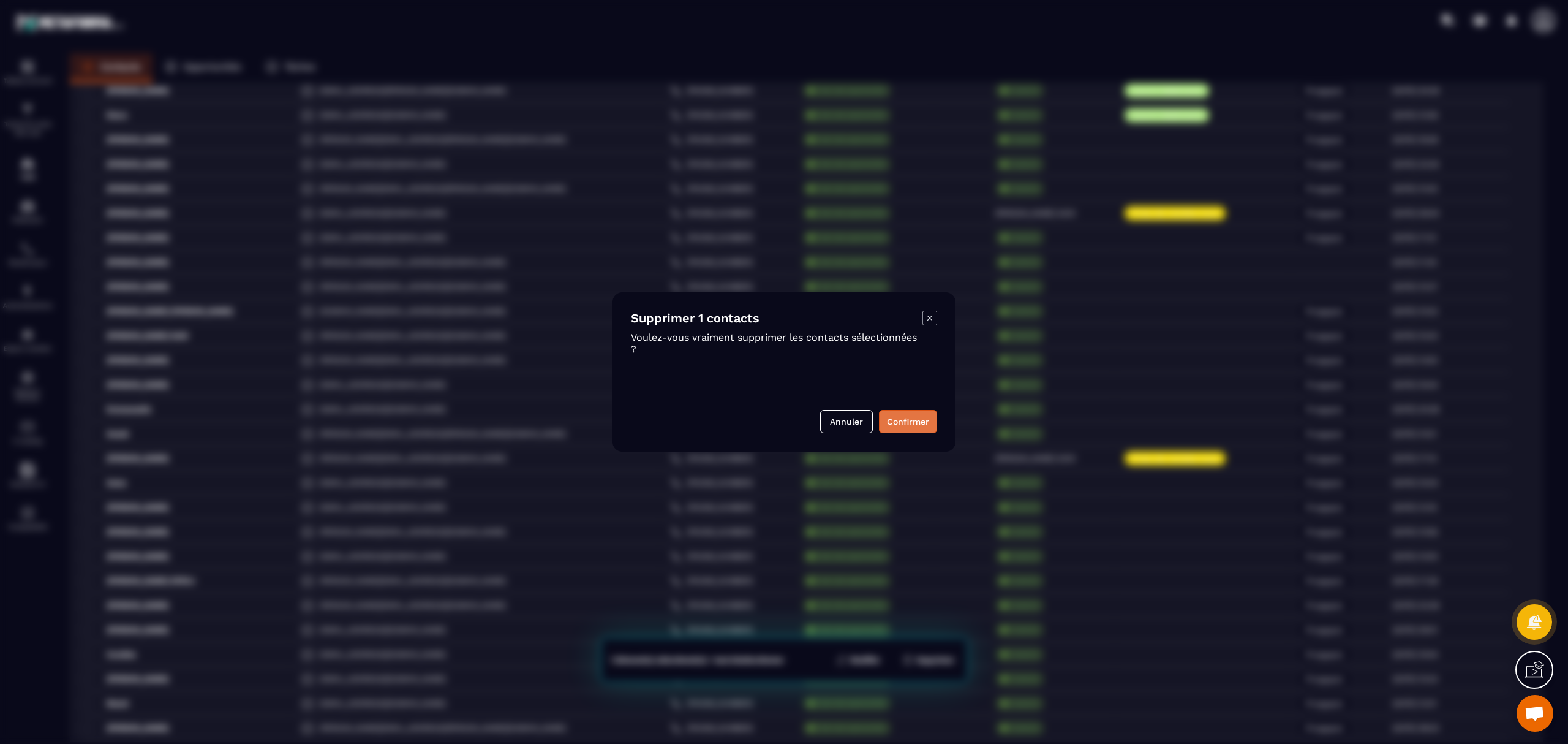
click at [904, 418] on button "Confirmer" at bounding box center [908, 422] width 59 height 23
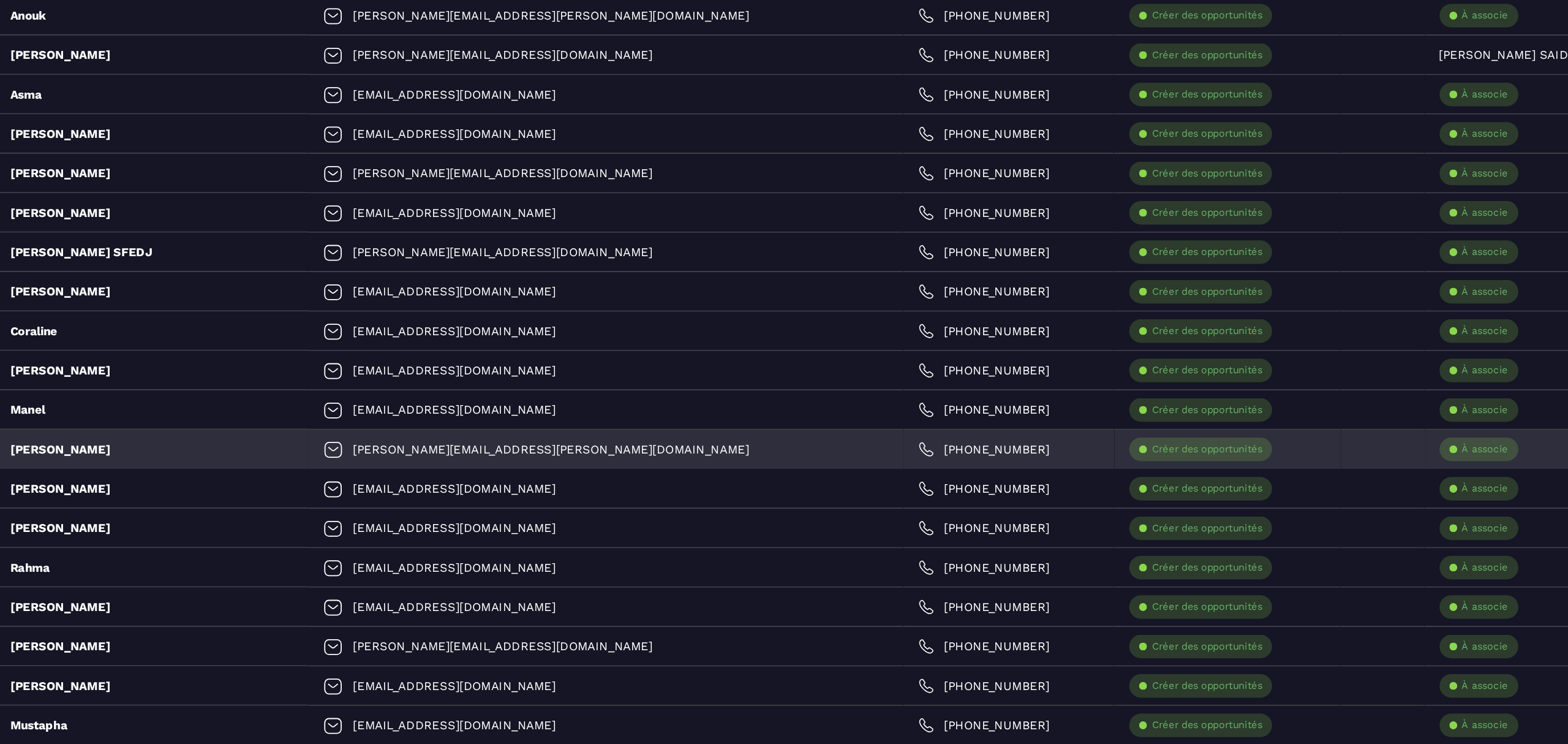
scroll to position [354, 0]
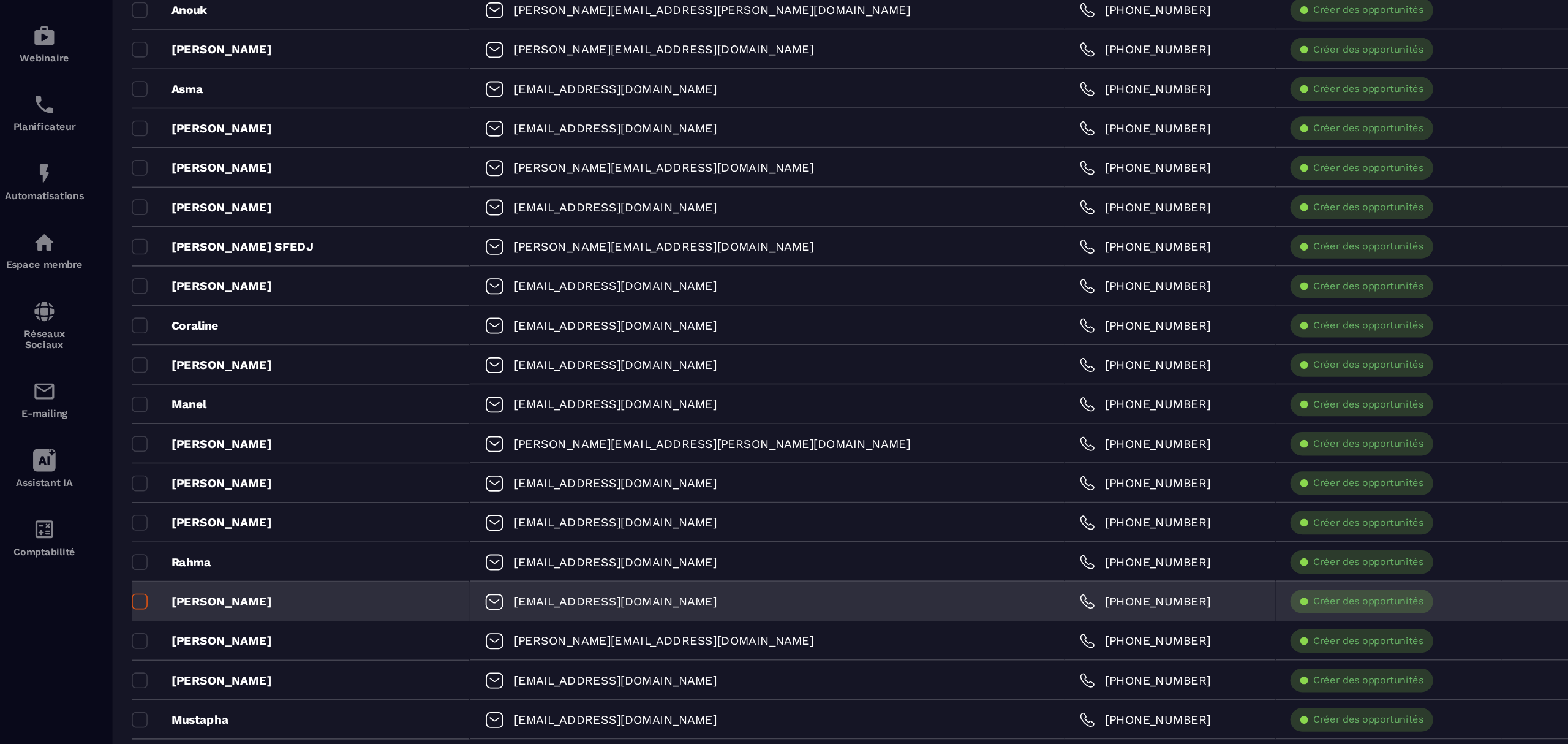
click at [87, 556] on span at bounding box center [87, 558] width 10 height 10
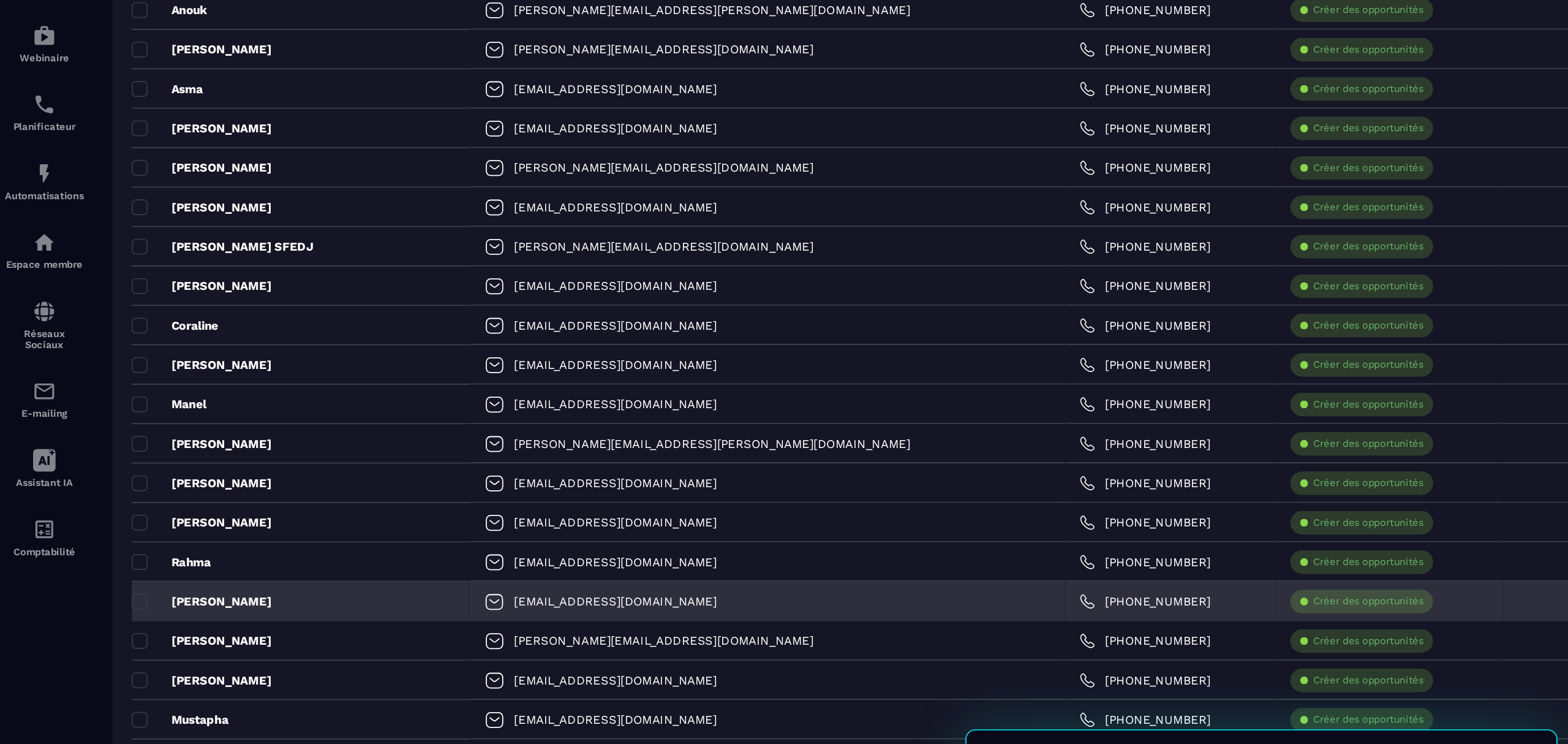
click at [418, 565] on div "[EMAIL_ADDRESS][DOMAIN_NAME]" at bounding box center [477, 558] width 370 height 25
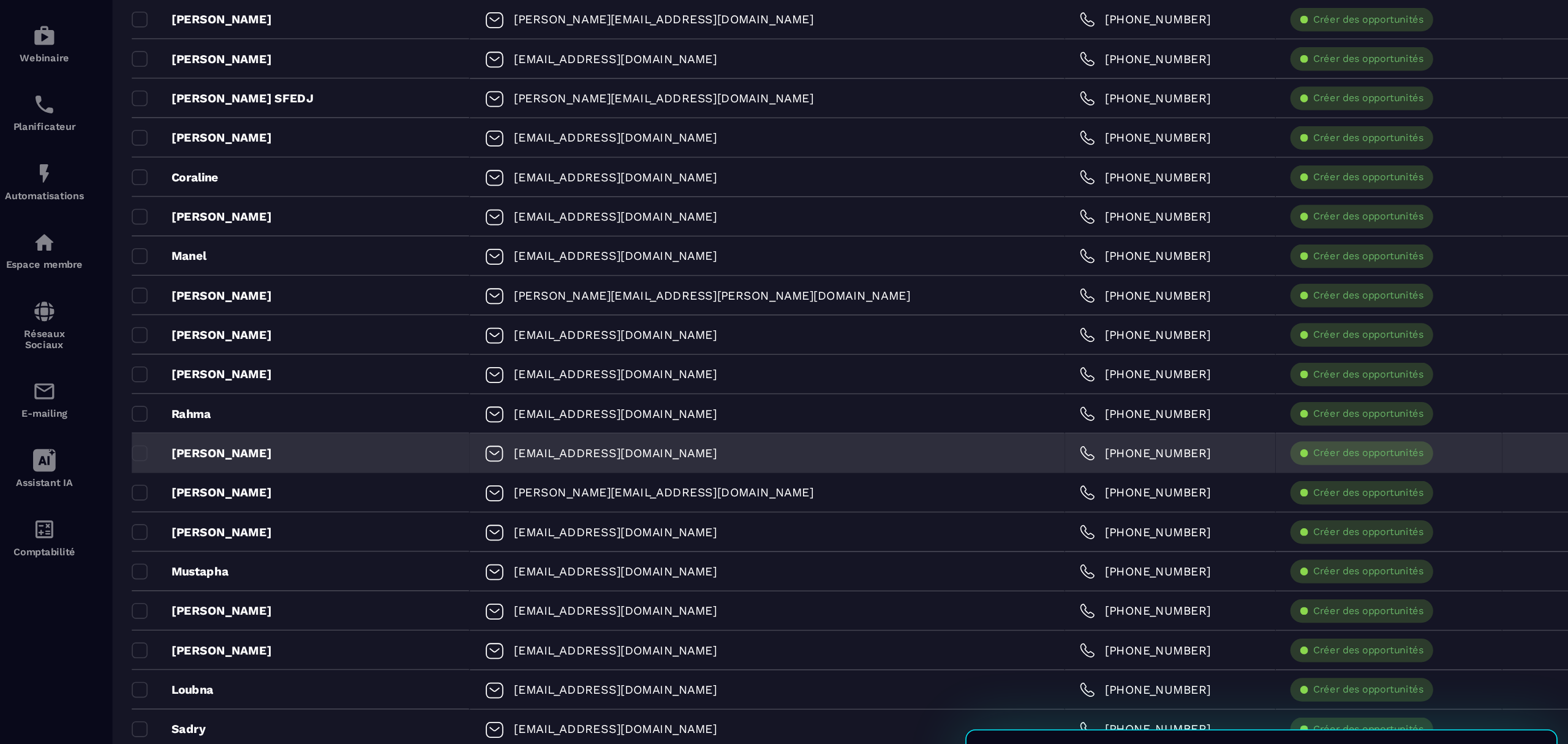
scroll to position [448, 0]
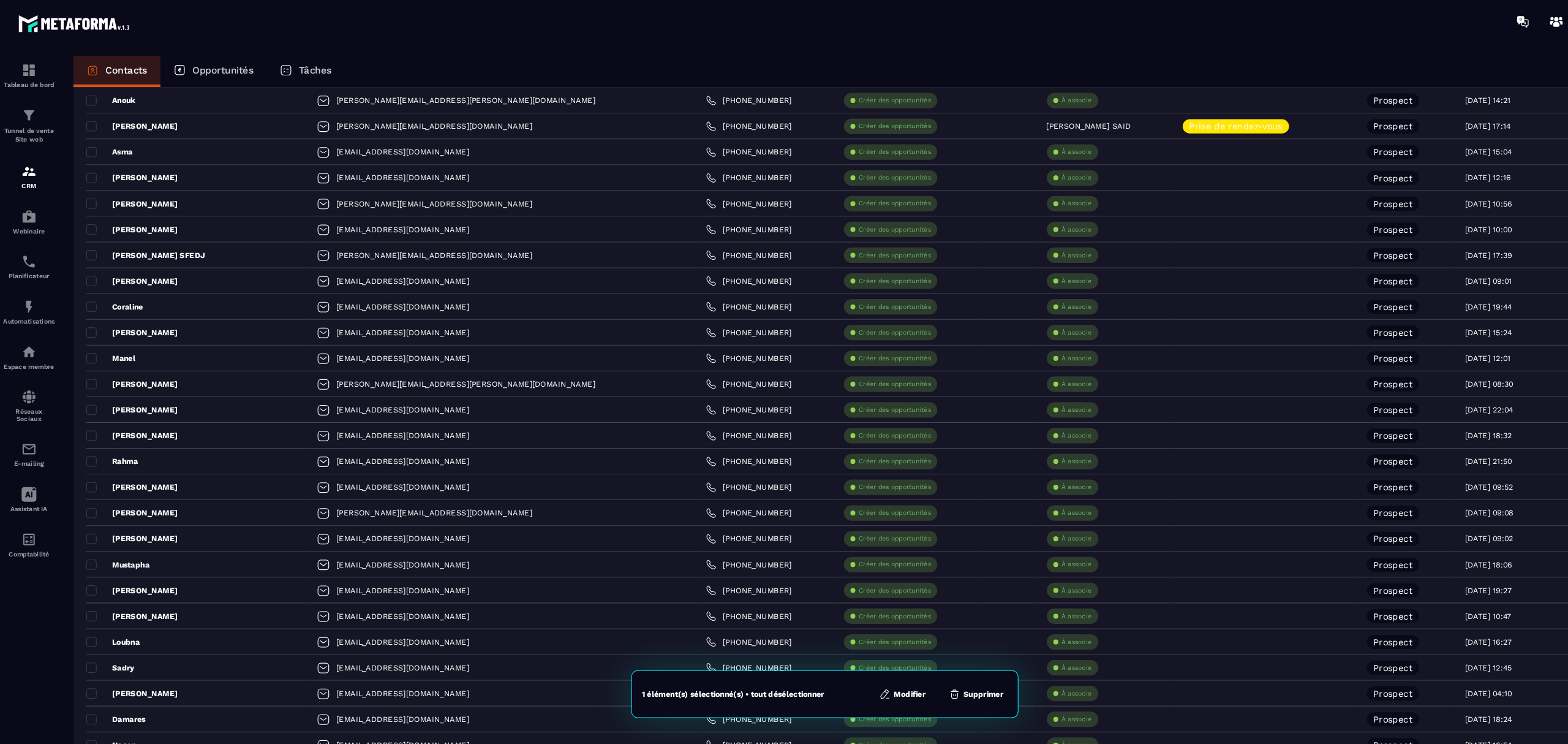
click at [932, 661] on button "Supprimer" at bounding box center [928, 660] width 59 height 12
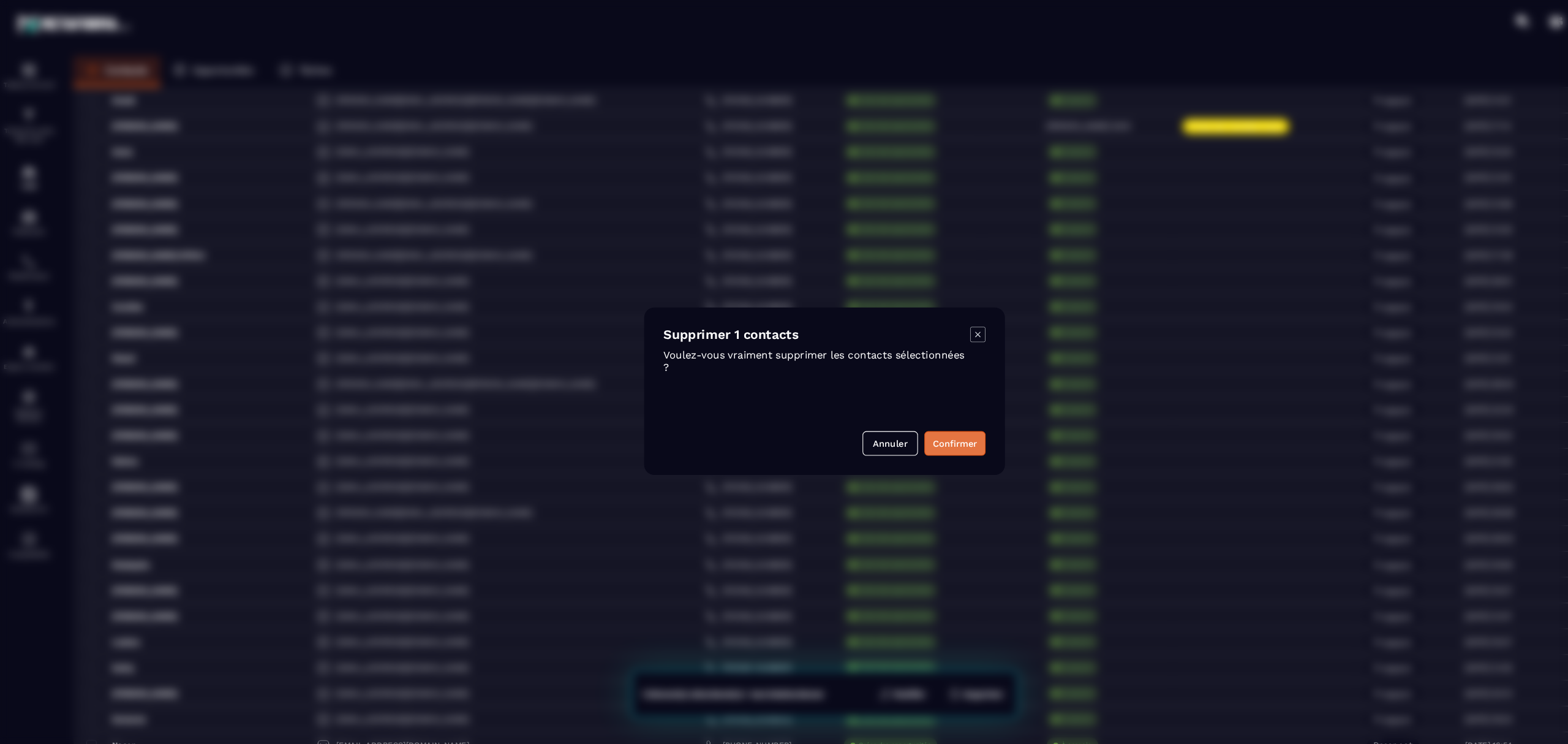
click at [900, 420] on button "Confirmer" at bounding box center [908, 422] width 59 height 23
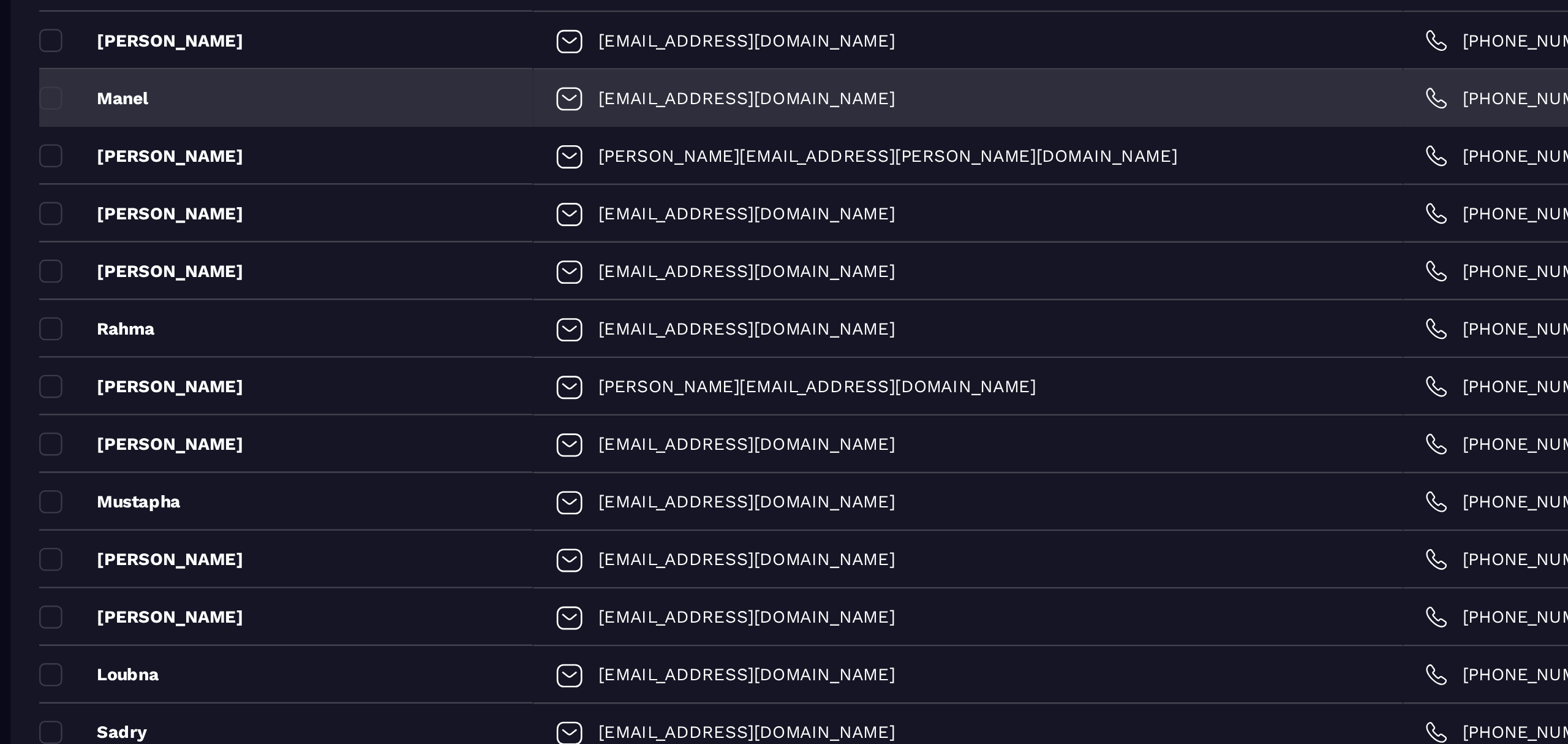
scroll to position [565, 0]
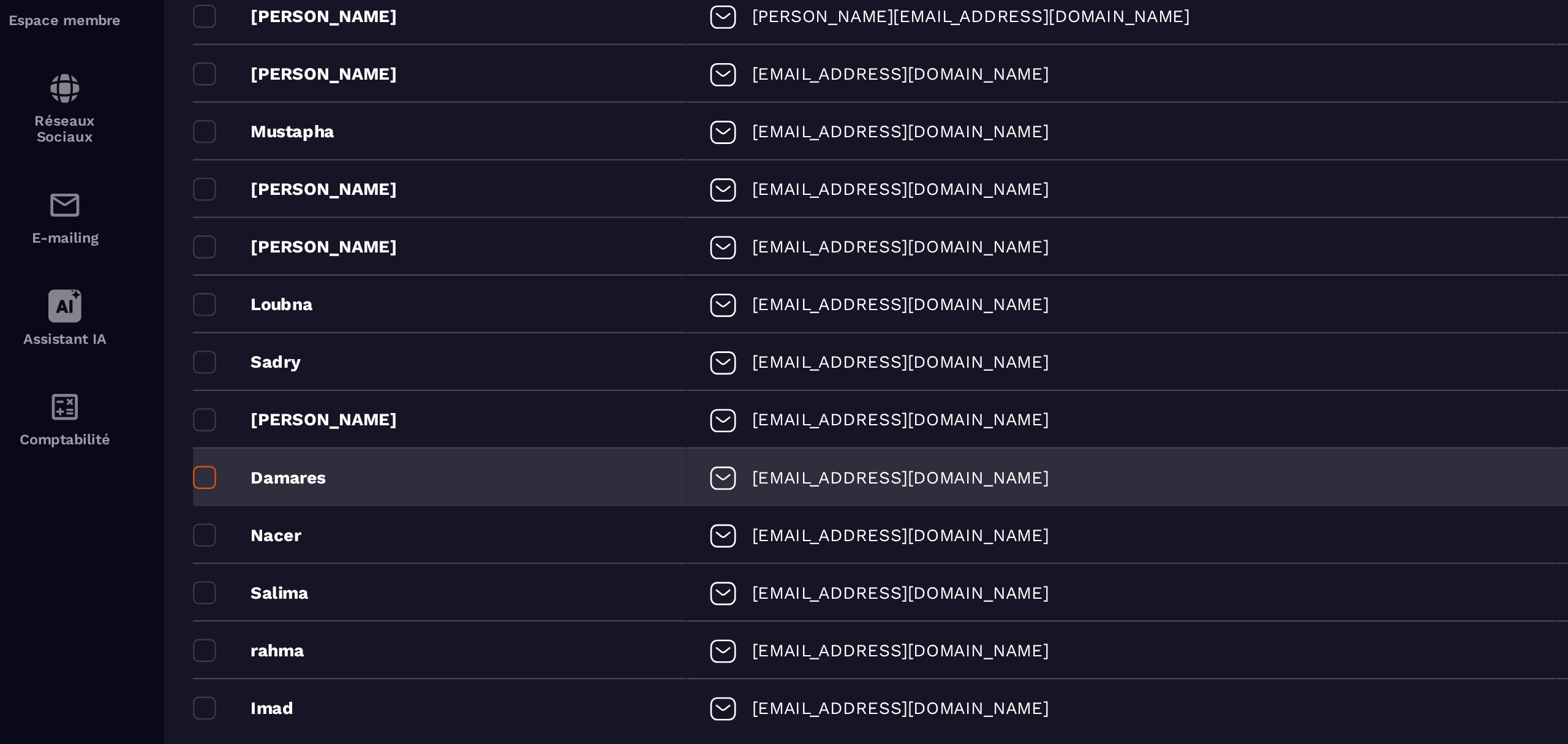
click at [87, 543] on span at bounding box center [87, 543] width 10 height 10
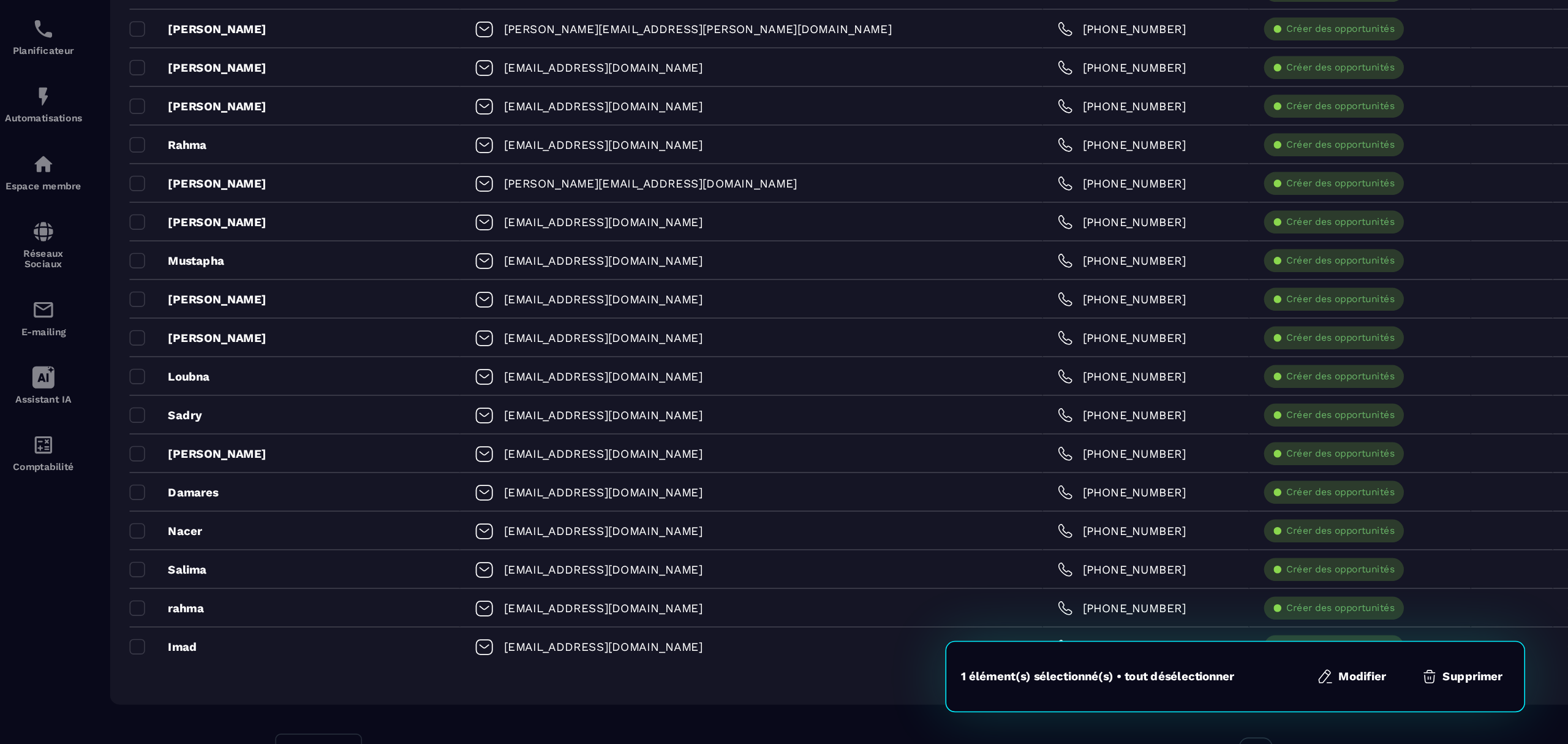
click at [936, 659] on button "Supprimer" at bounding box center [928, 660] width 59 height 12
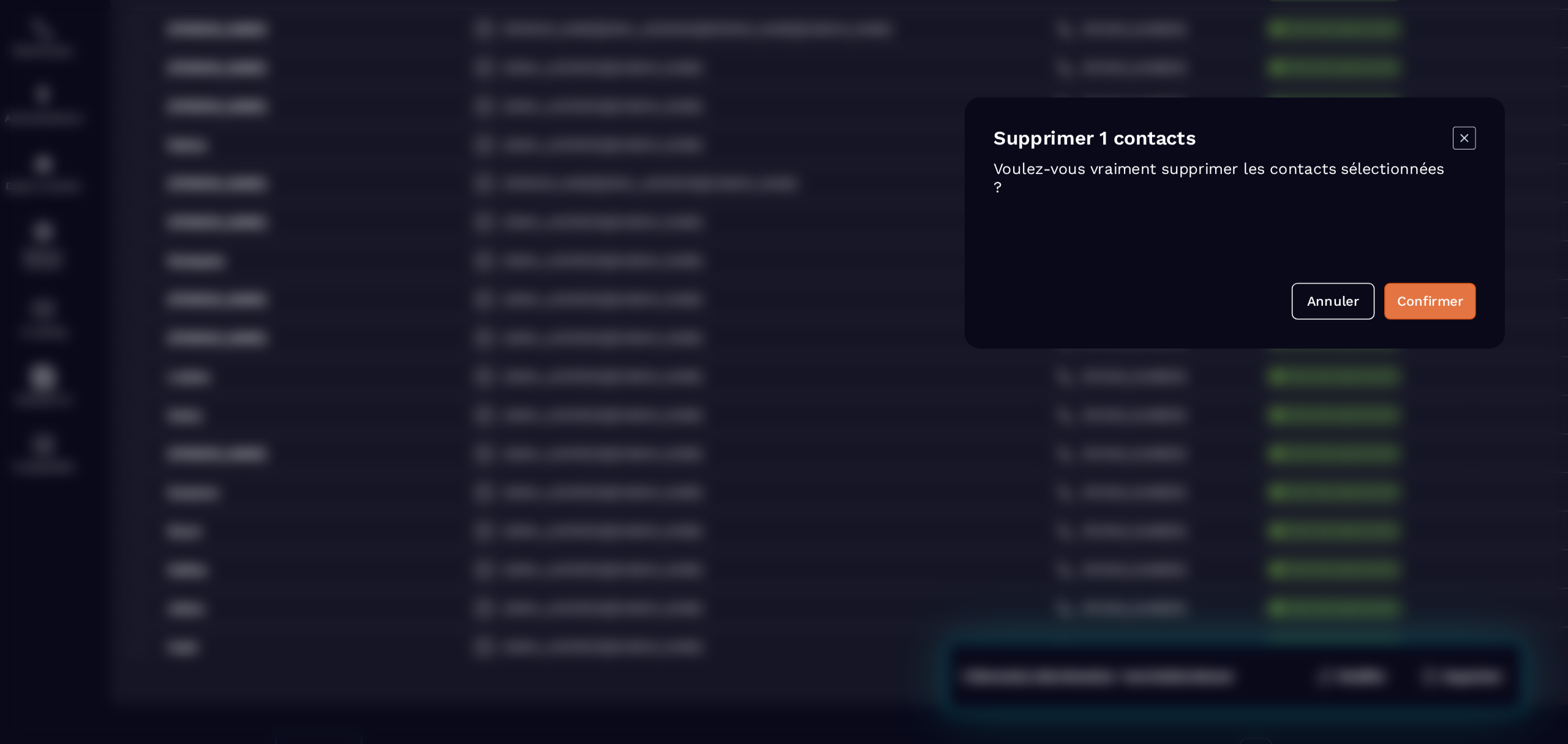
click at [902, 420] on button "Confirmer" at bounding box center [908, 422] width 59 height 23
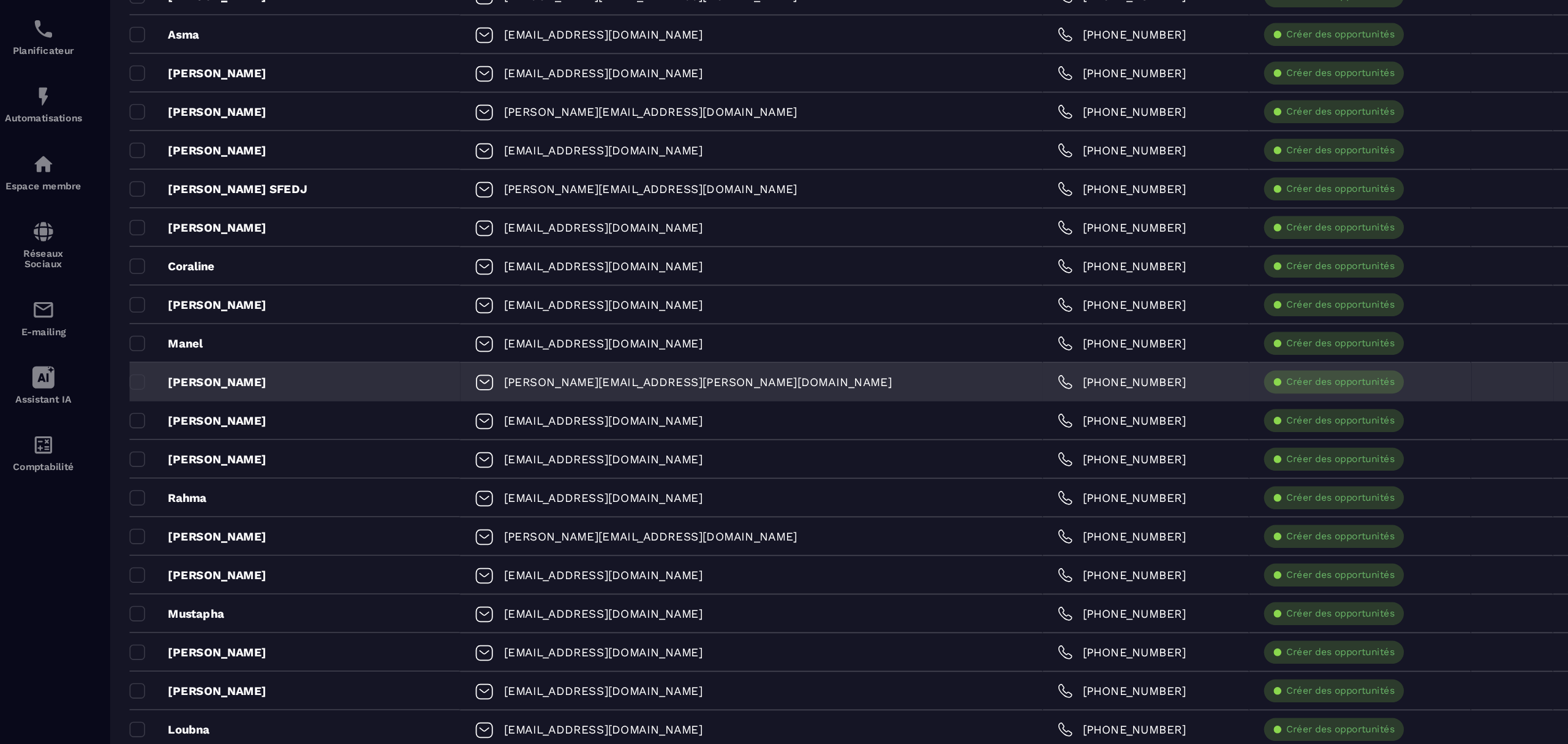
scroll to position [339, 0]
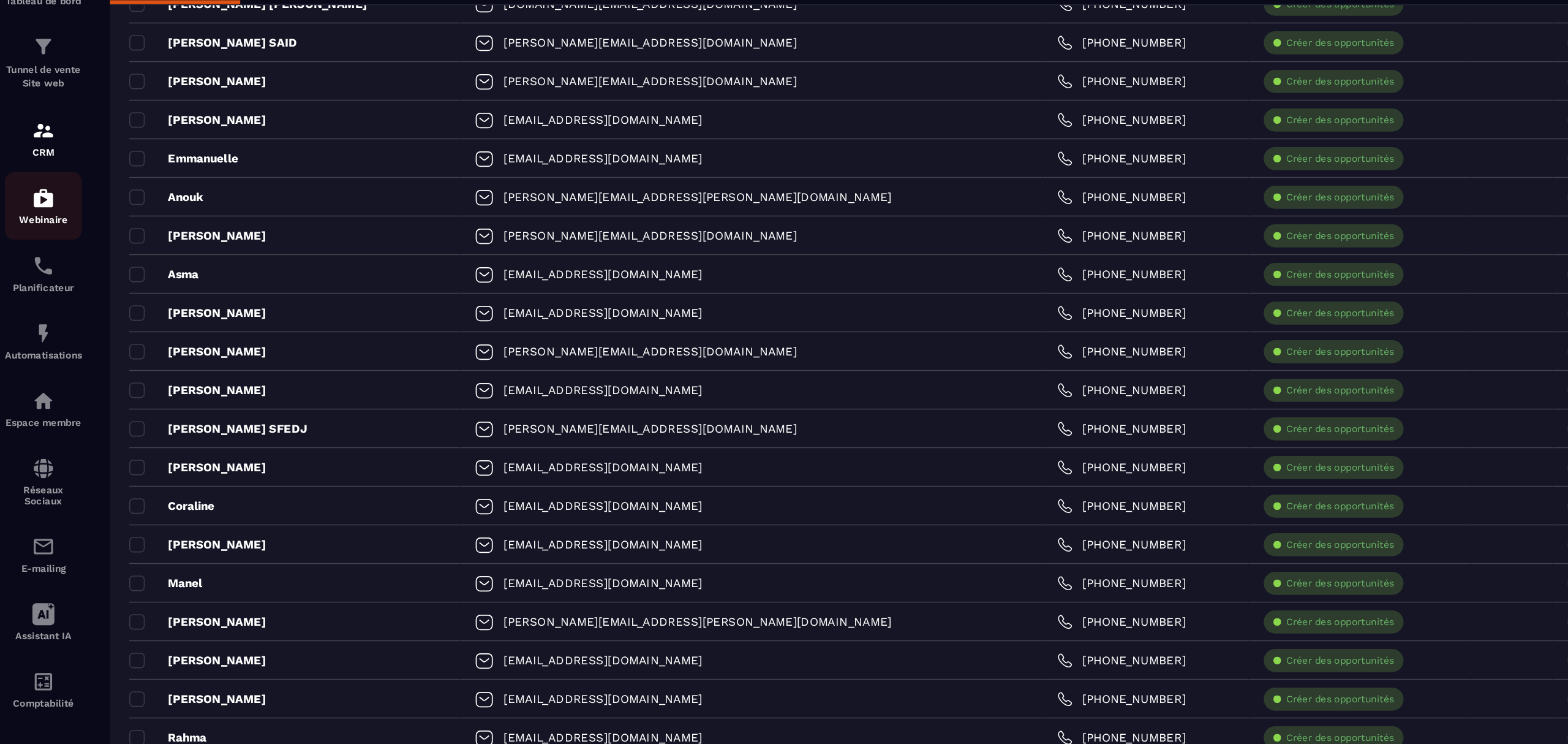
click at [27, 204] on img at bounding box center [27, 206] width 15 height 15
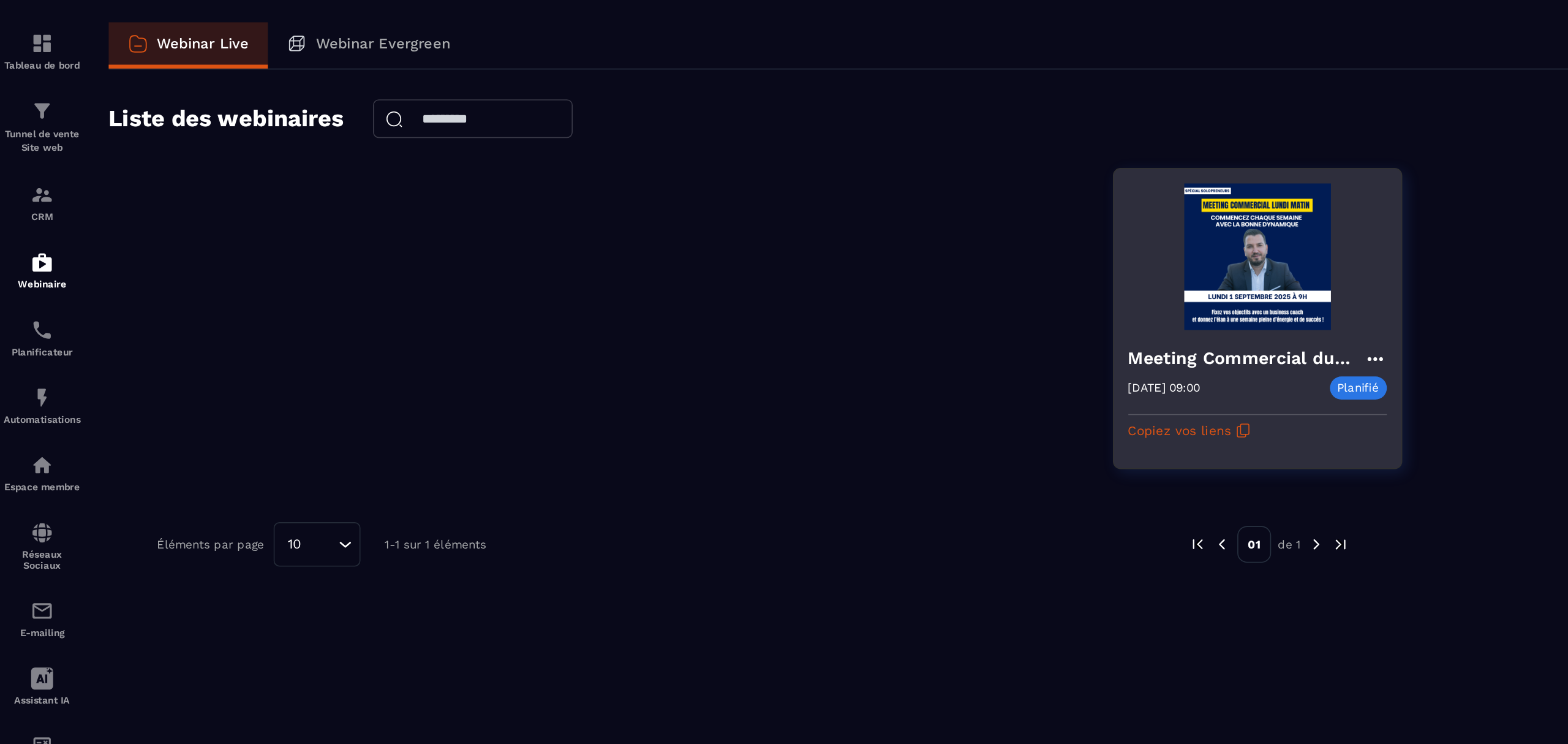
click at [775, 232] on img at bounding box center [799, 202] width 164 height 93
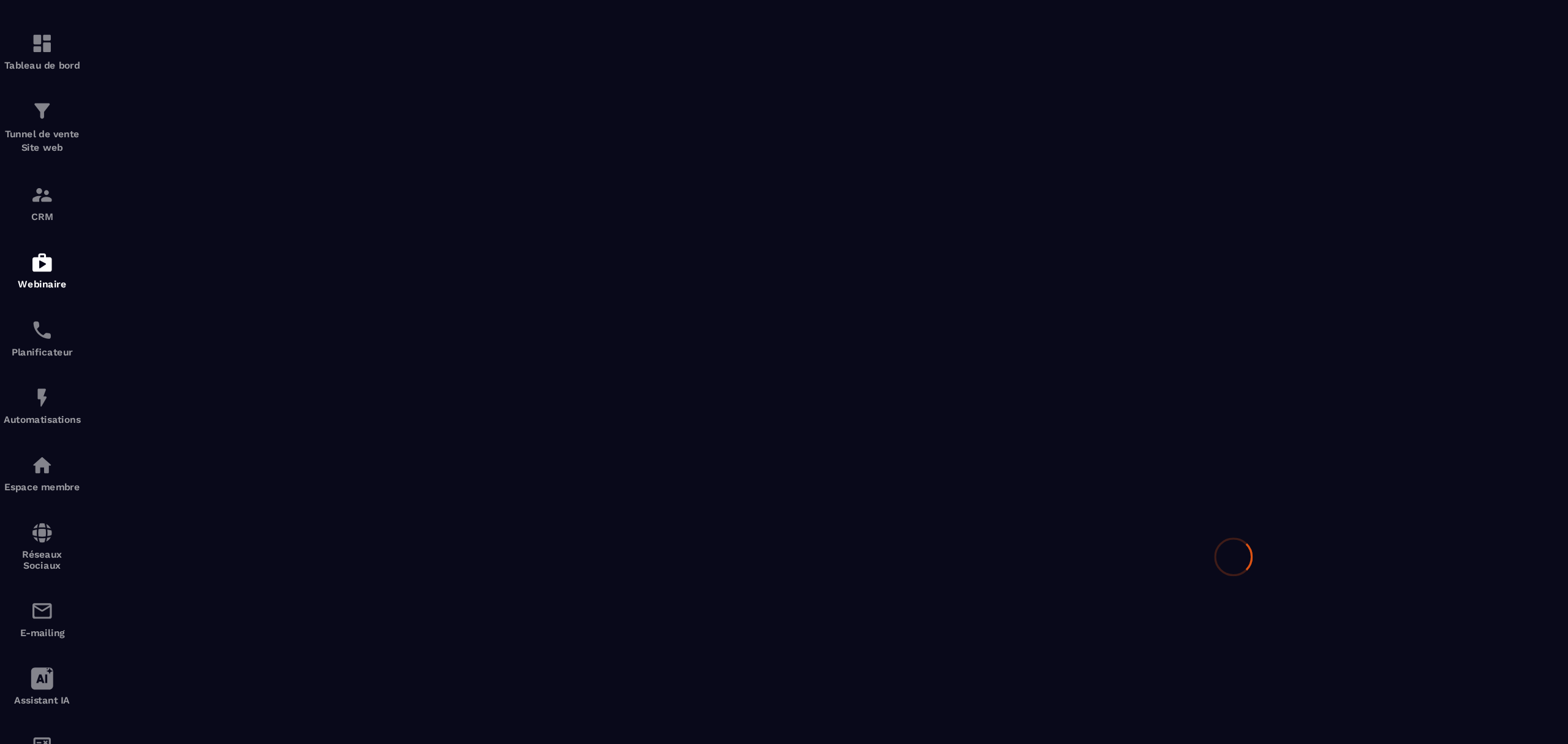
type input "**********"
type textarea "**********"
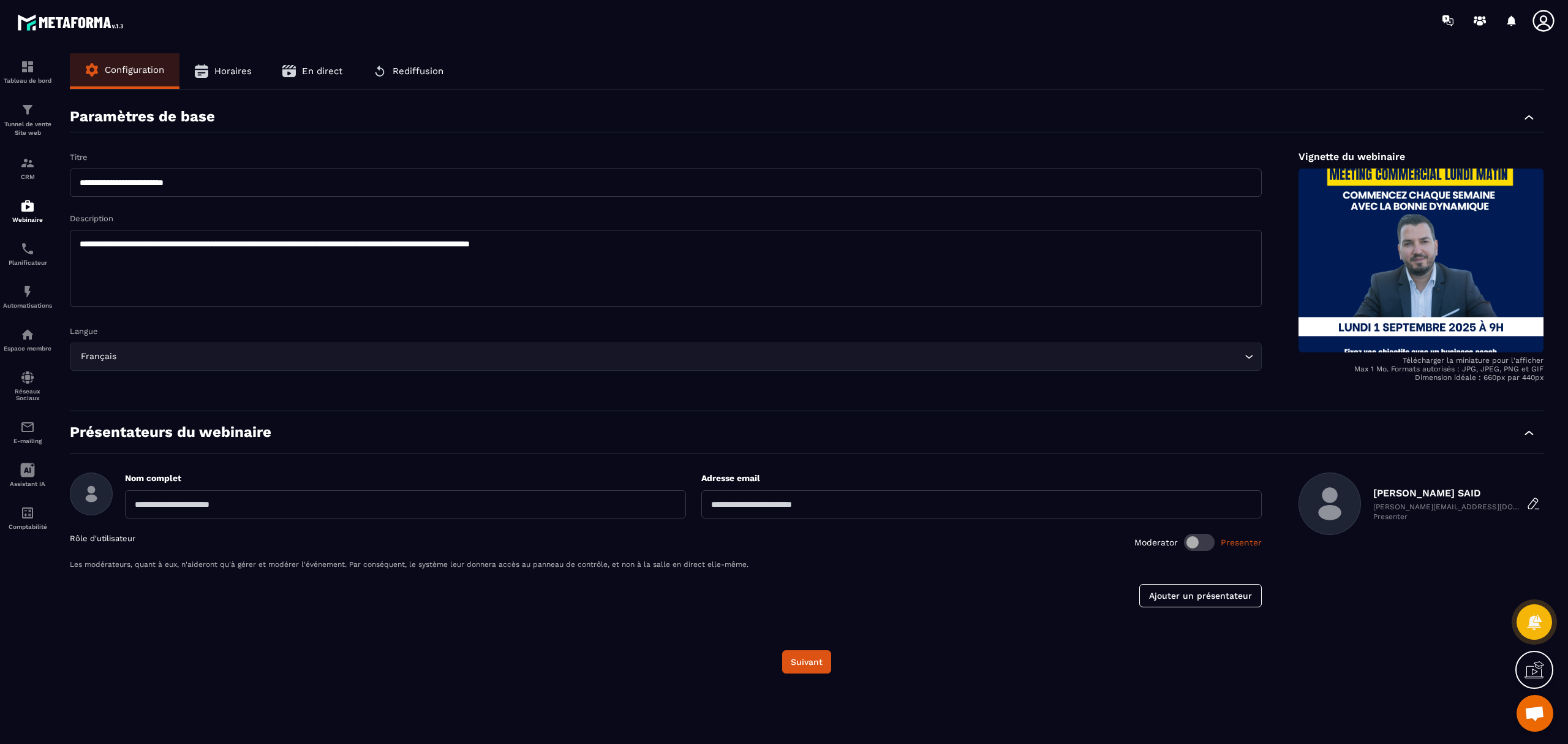
click at [234, 79] on button "Horaires" at bounding box center [224, 71] width 87 height 36
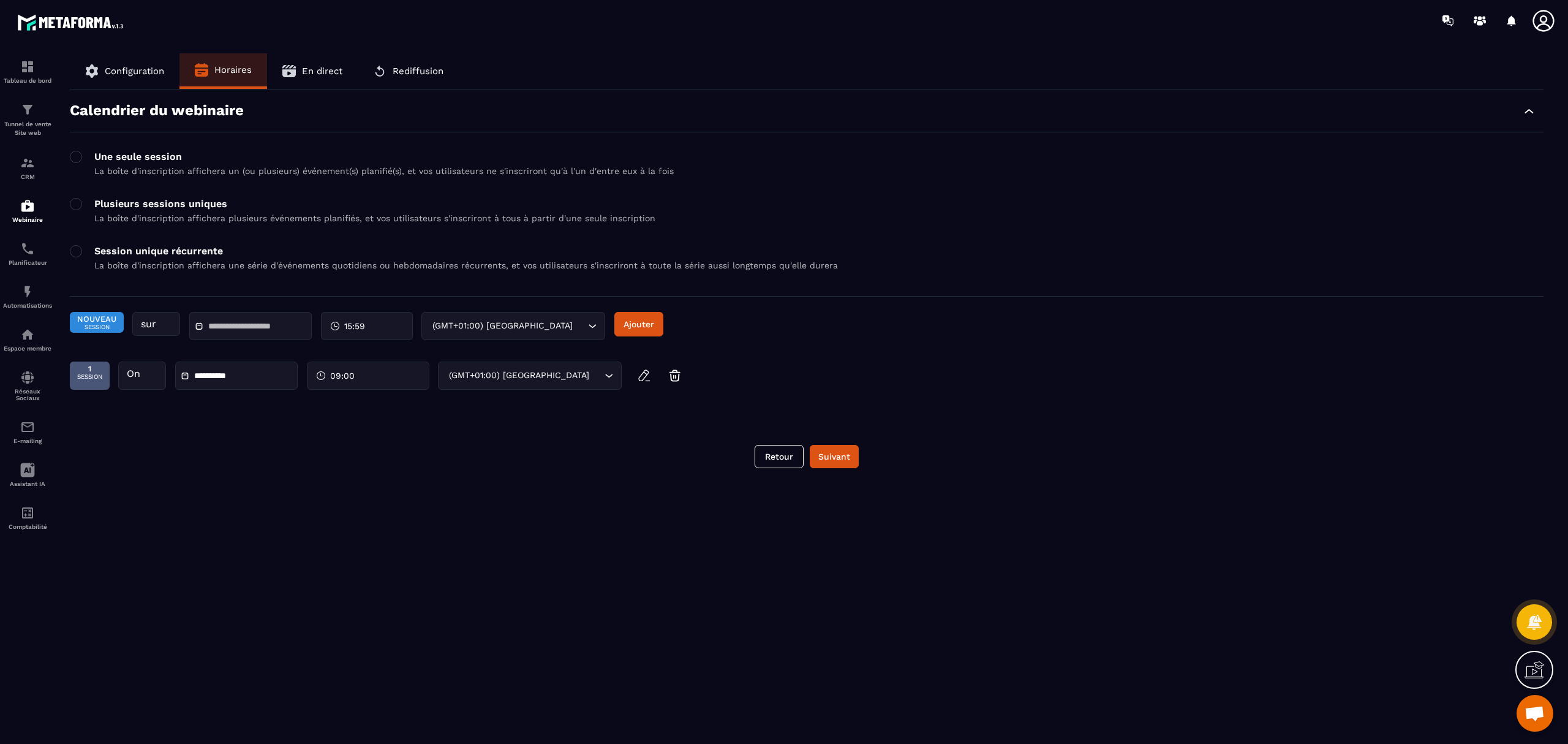
click at [94, 322] on span "Nouveau" at bounding box center [97, 319] width 40 height 9
click at [272, 329] on input "text" at bounding box center [251, 326] width 86 height 9
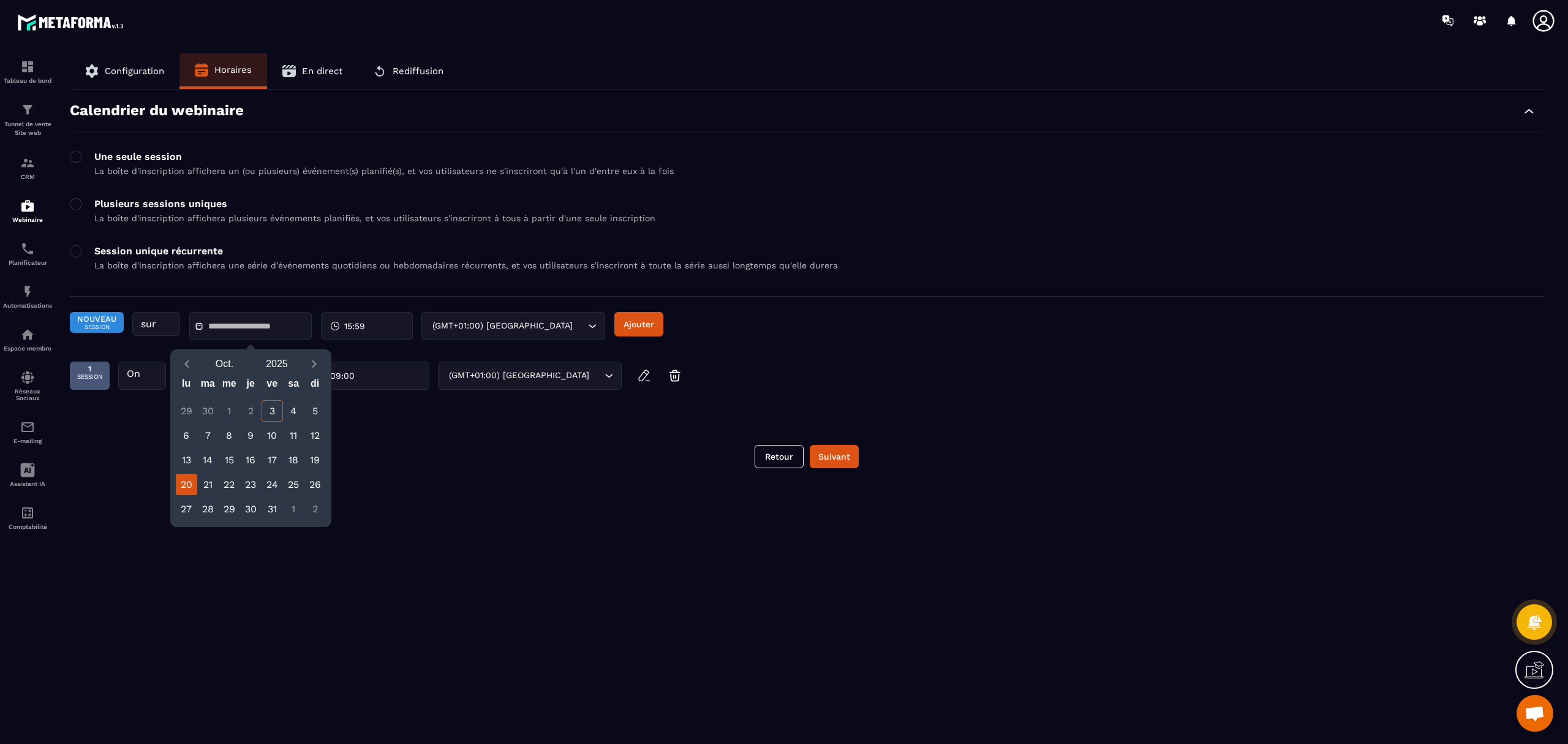
click at [185, 484] on div "20" at bounding box center [187, 485] width 21 height 21
type input "**********"
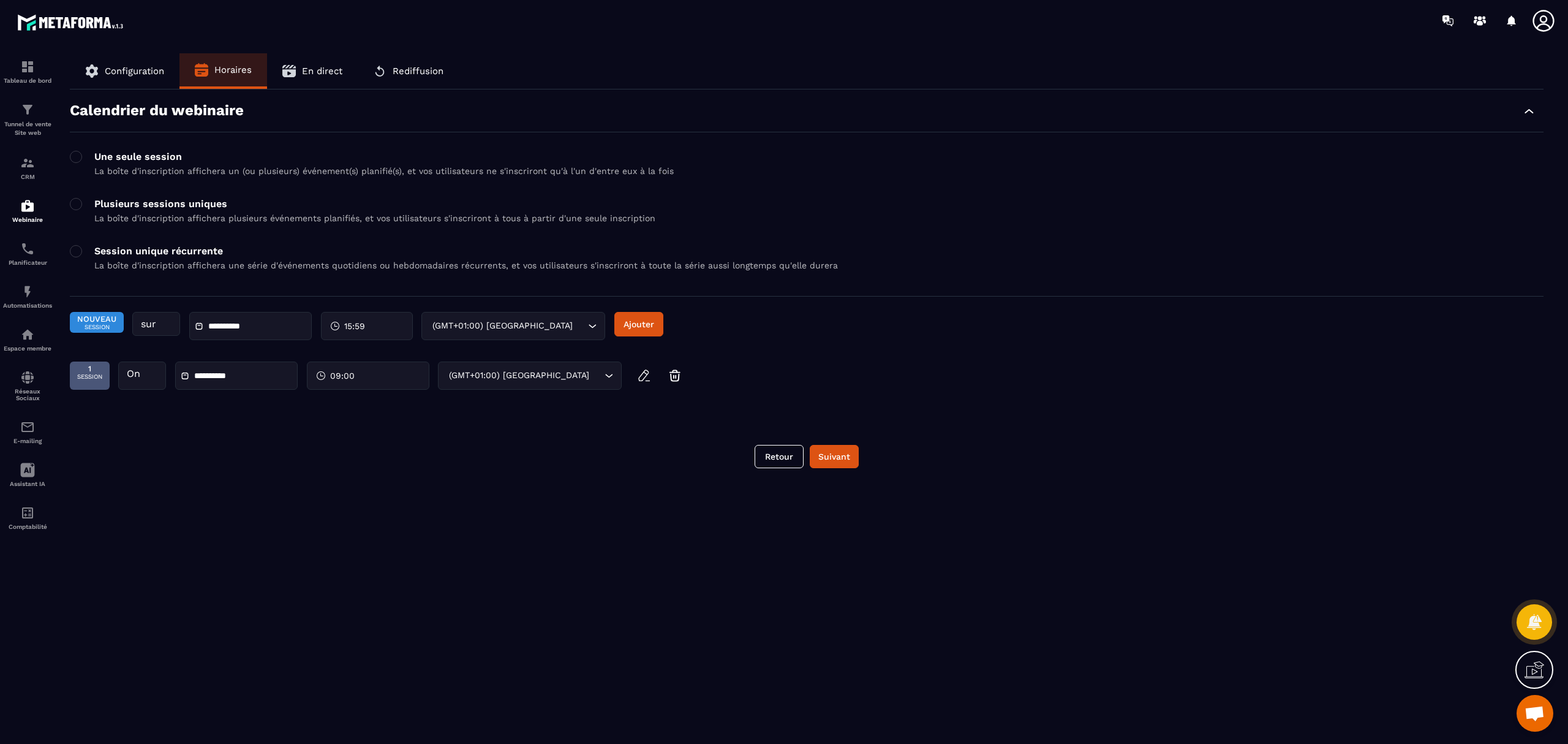
click at [358, 326] on span "15:59" at bounding box center [354, 326] width 21 height 12
drag, startPoint x: 329, startPoint y: 434, endPoint x: 310, endPoint y: 437, distance: 19.2
click at [310, 437] on div "9 (9 AM)" at bounding box center [336, 428] width 61 height 16
click at [392, 358] on div "00" at bounding box center [397, 353] width 61 height 16
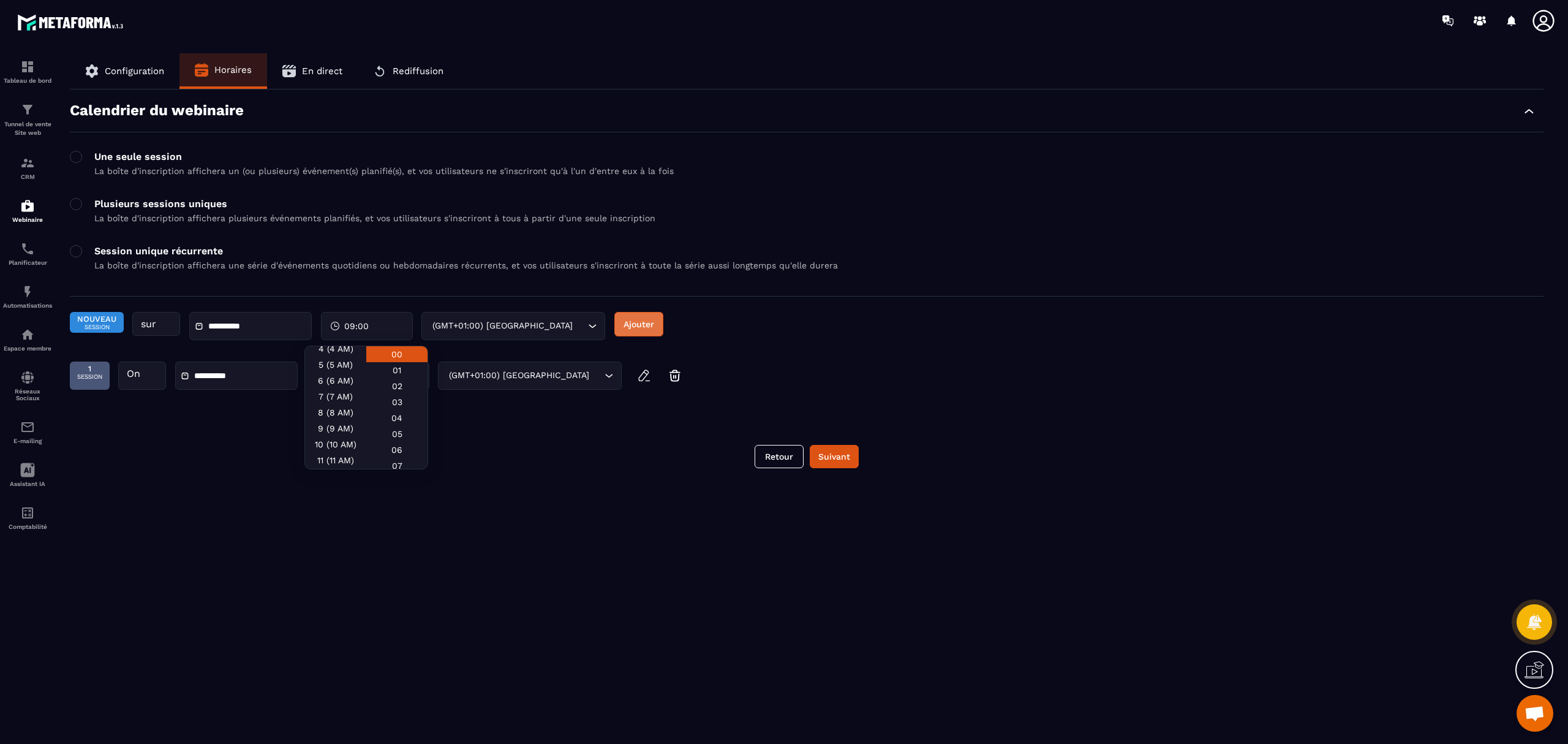
click at [640, 324] on button "Ajouter" at bounding box center [639, 325] width 49 height 25
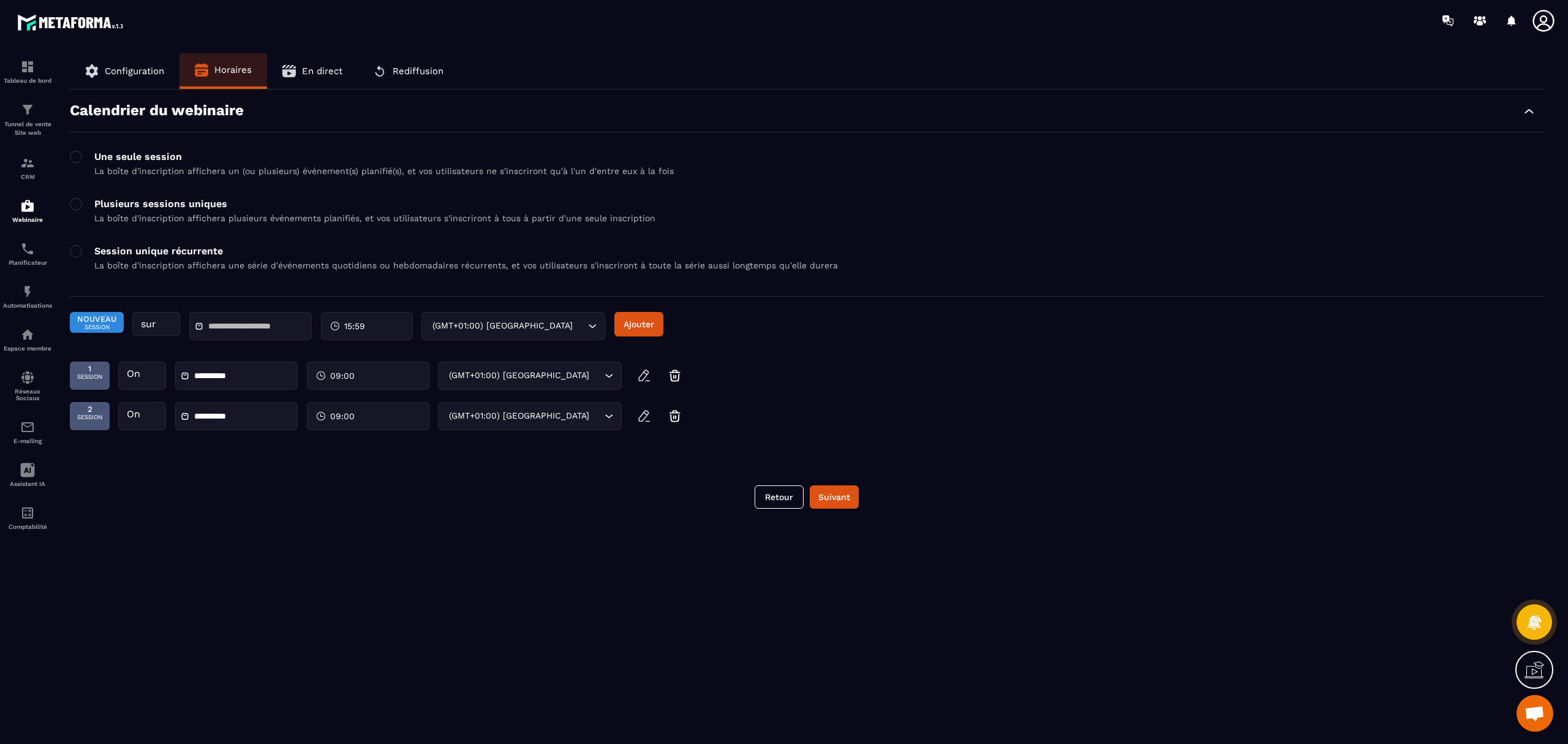
click at [907, 423] on div "**********" at bounding box center [807, 422] width 1474 height 40
click at [25, 167] on img at bounding box center [27, 163] width 15 height 15
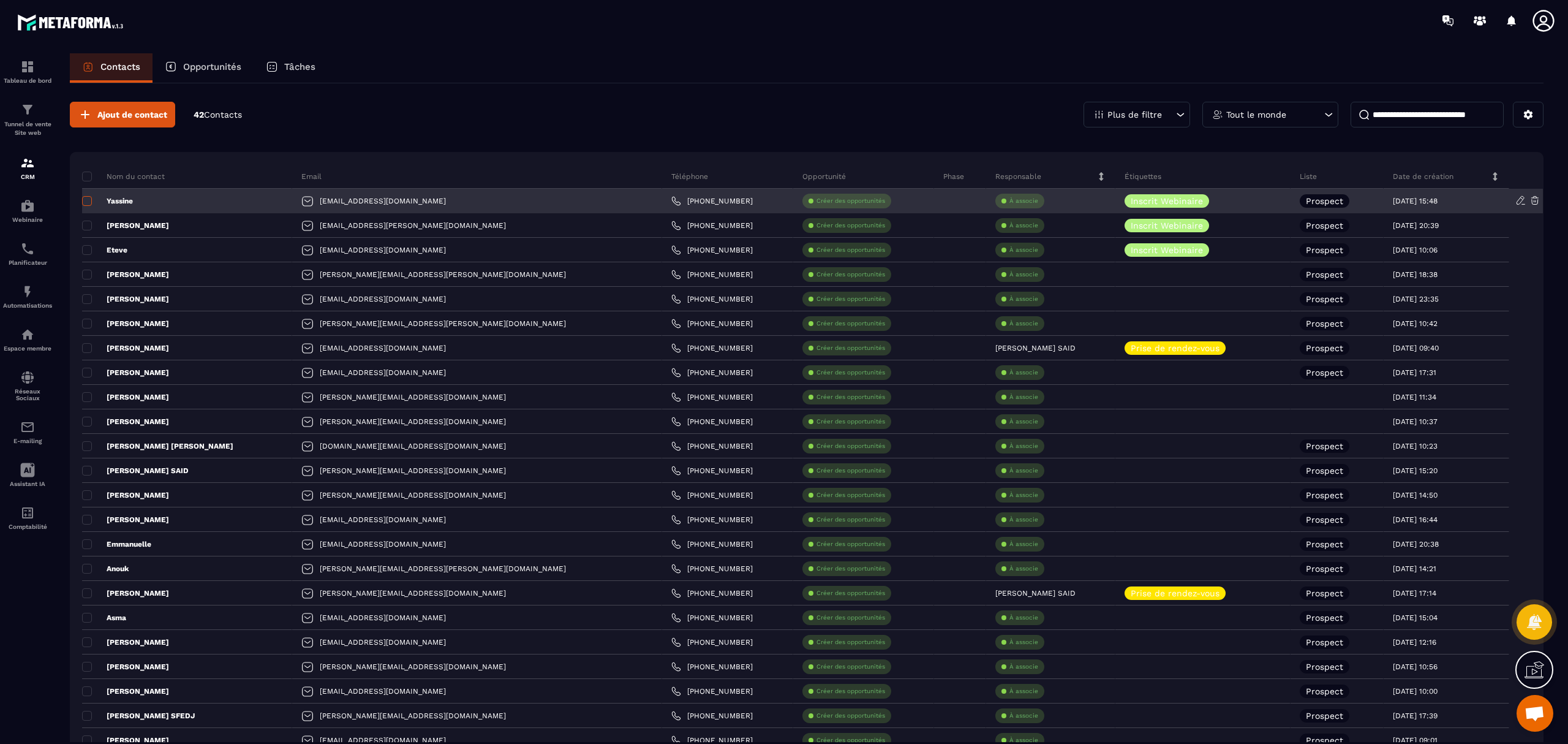
click at [87, 197] on span at bounding box center [87, 201] width 10 height 10
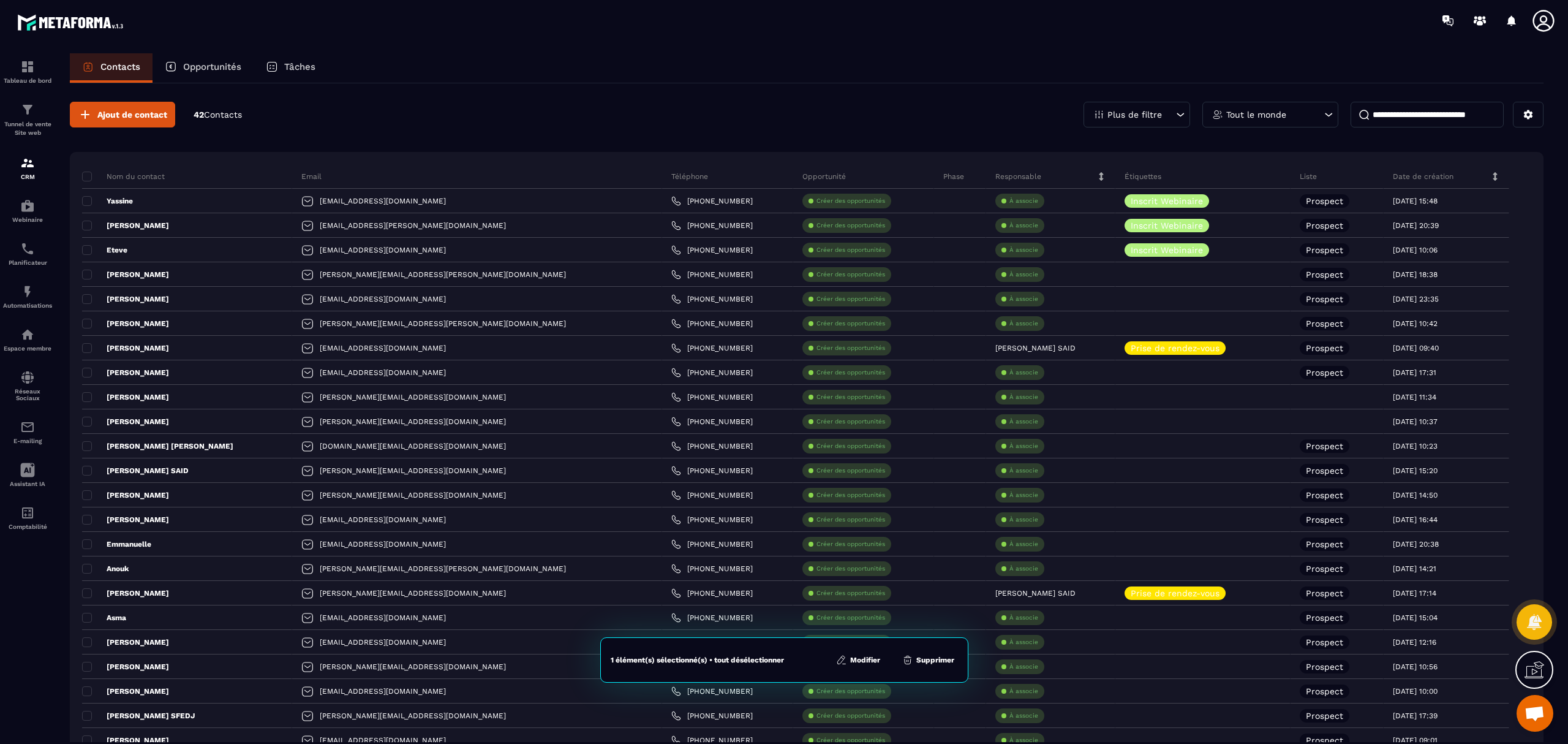
click at [924, 658] on button "Supprimer" at bounding box center [928, 660] width 59 height 12
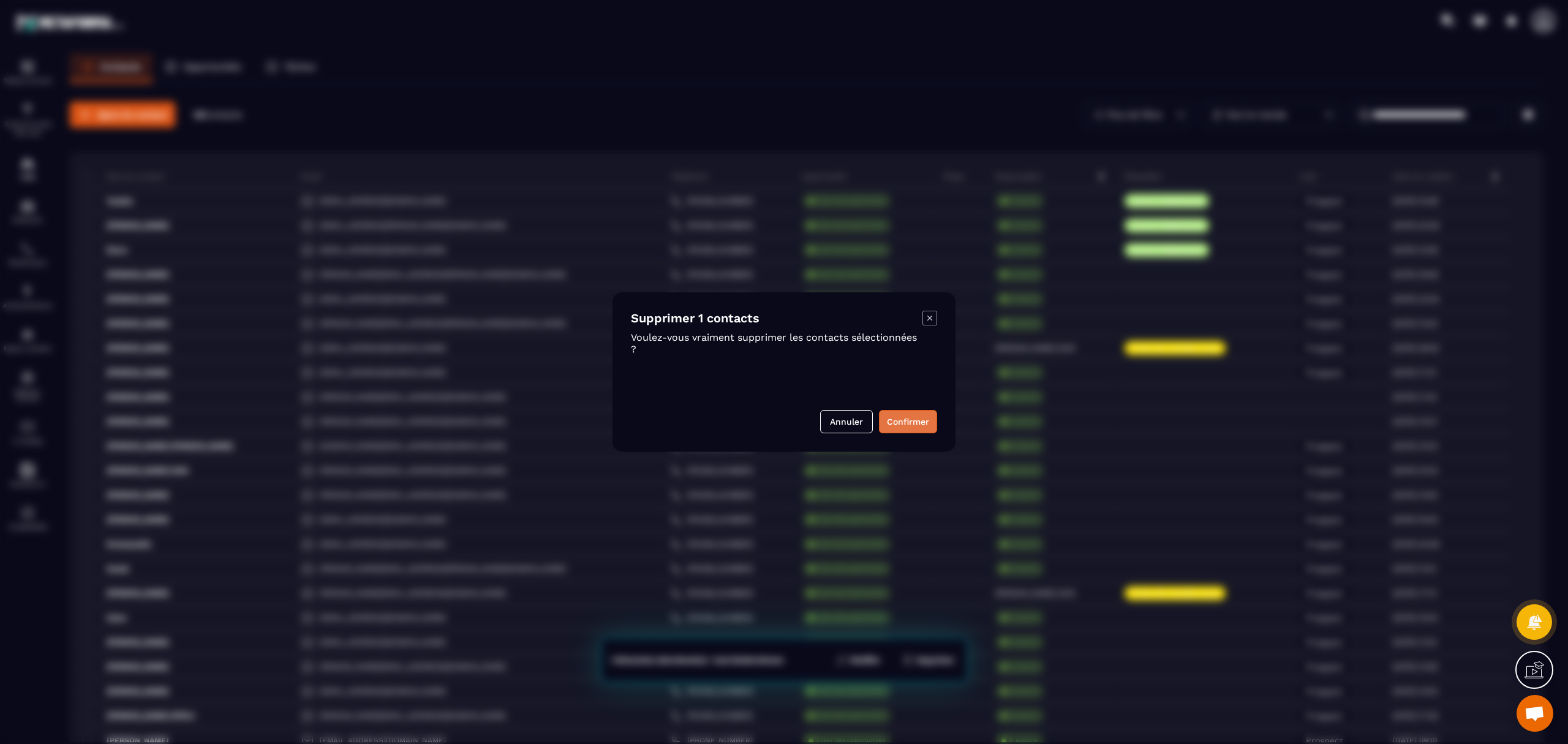
click at [913, 422] on button "Confirmer" at bounding box center [908, 422] width 59 height 23
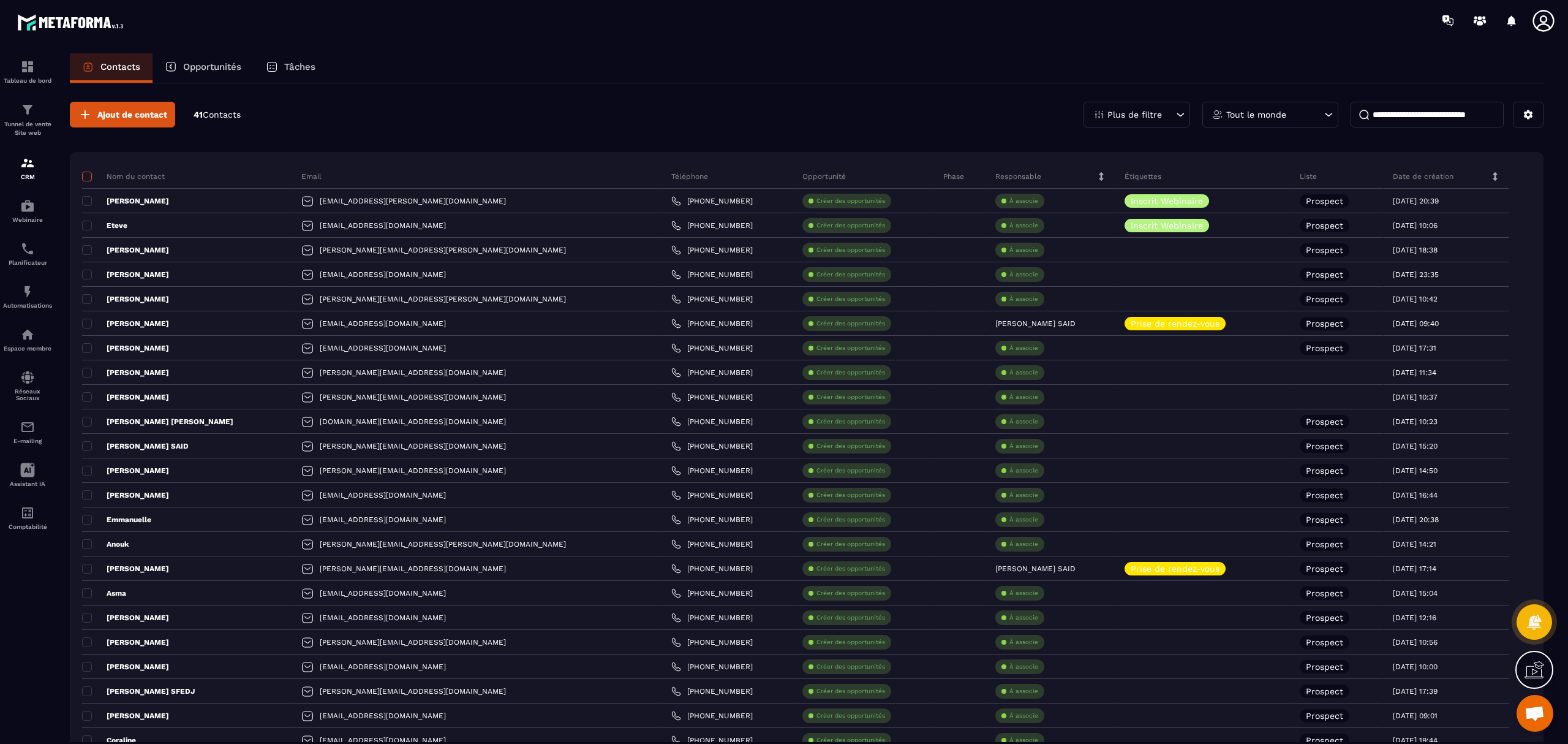
click at [87, 173] on span at bounding box center [87, 177] width 10 height 10
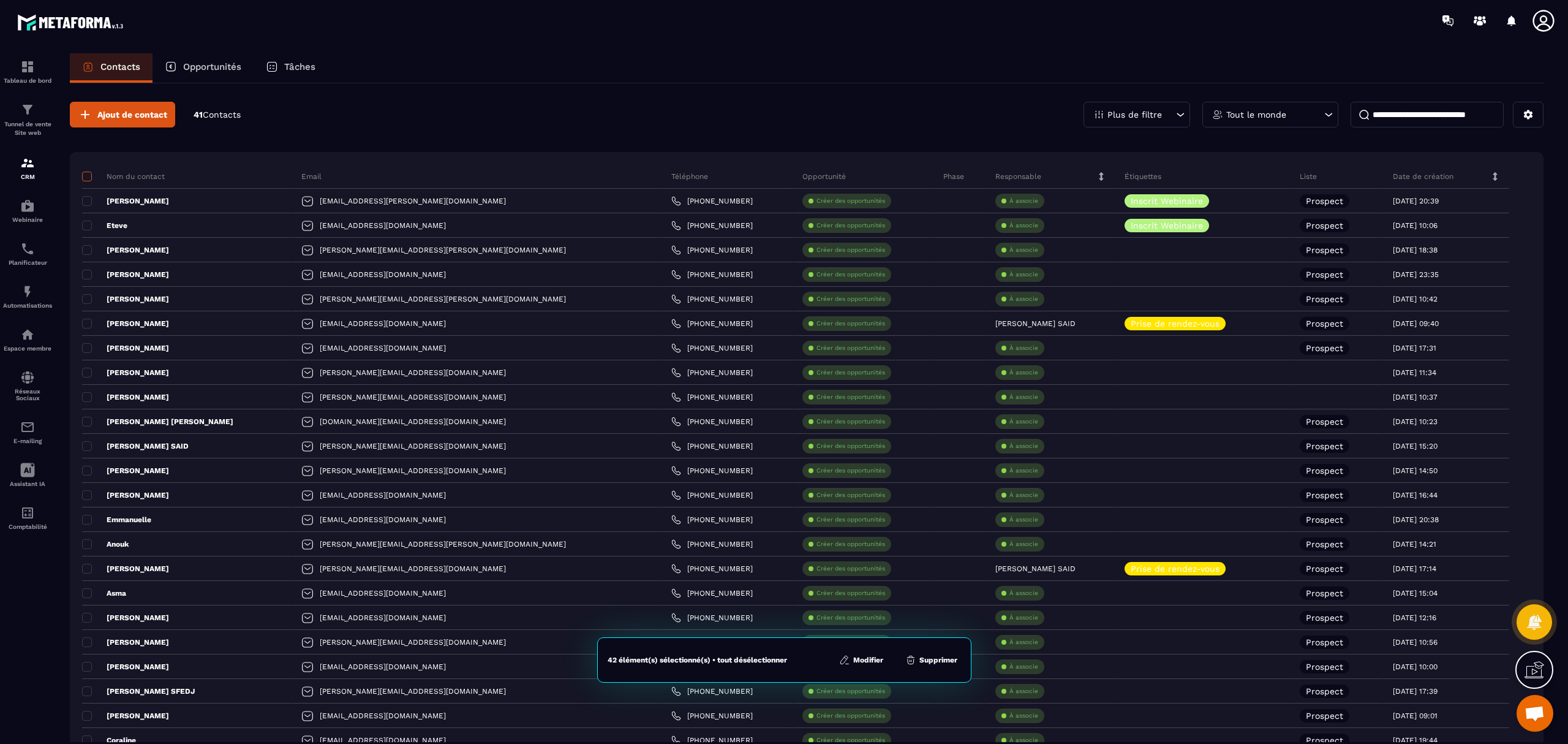
click at [84, 174] on span at bounding box center [87, 177] width 10 height 10
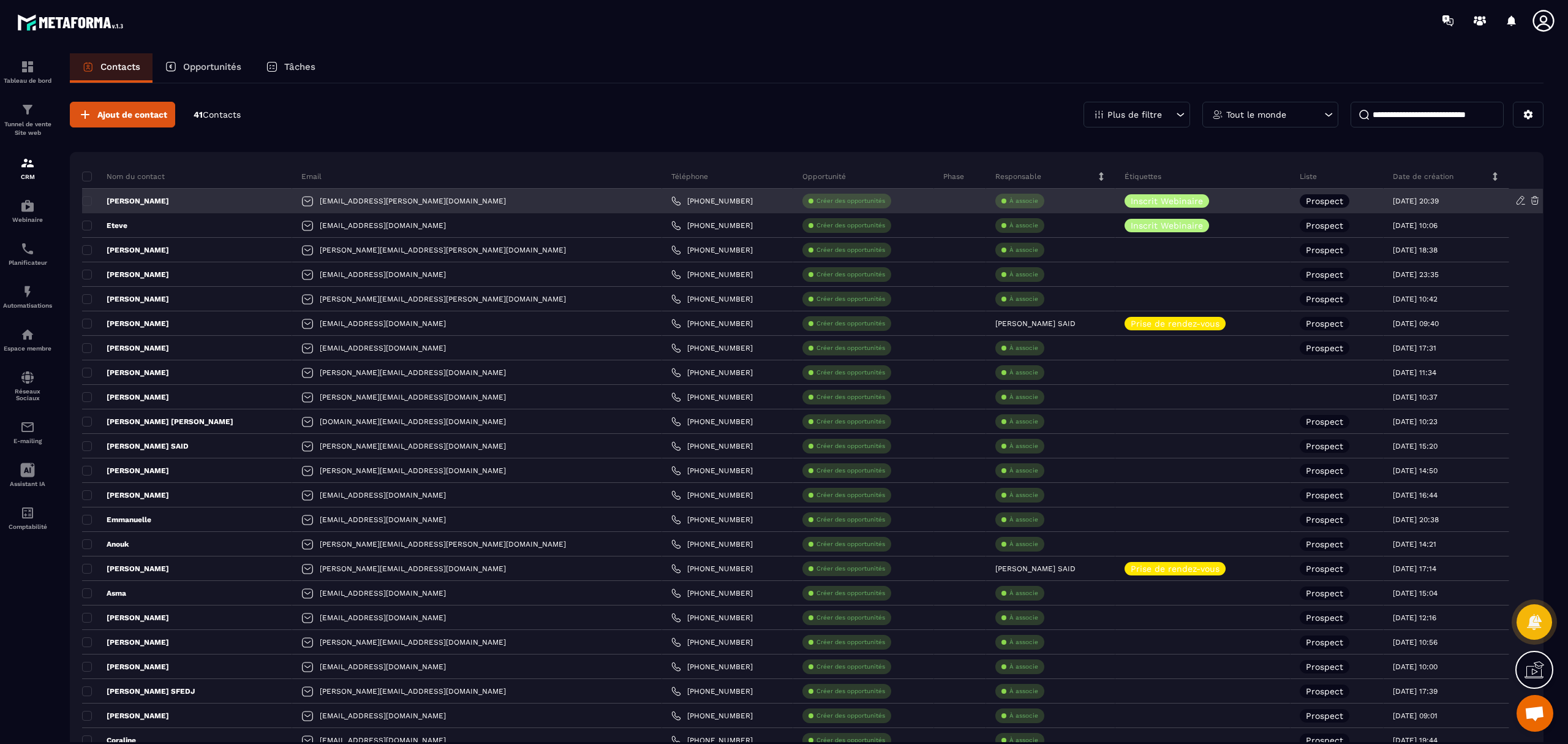
click at [116, 199] on p "[PERSON_NAME]" at bounding box center [125, 201] width 87 height 10
